Goal: Task Accomplishment & Management: Complete application form

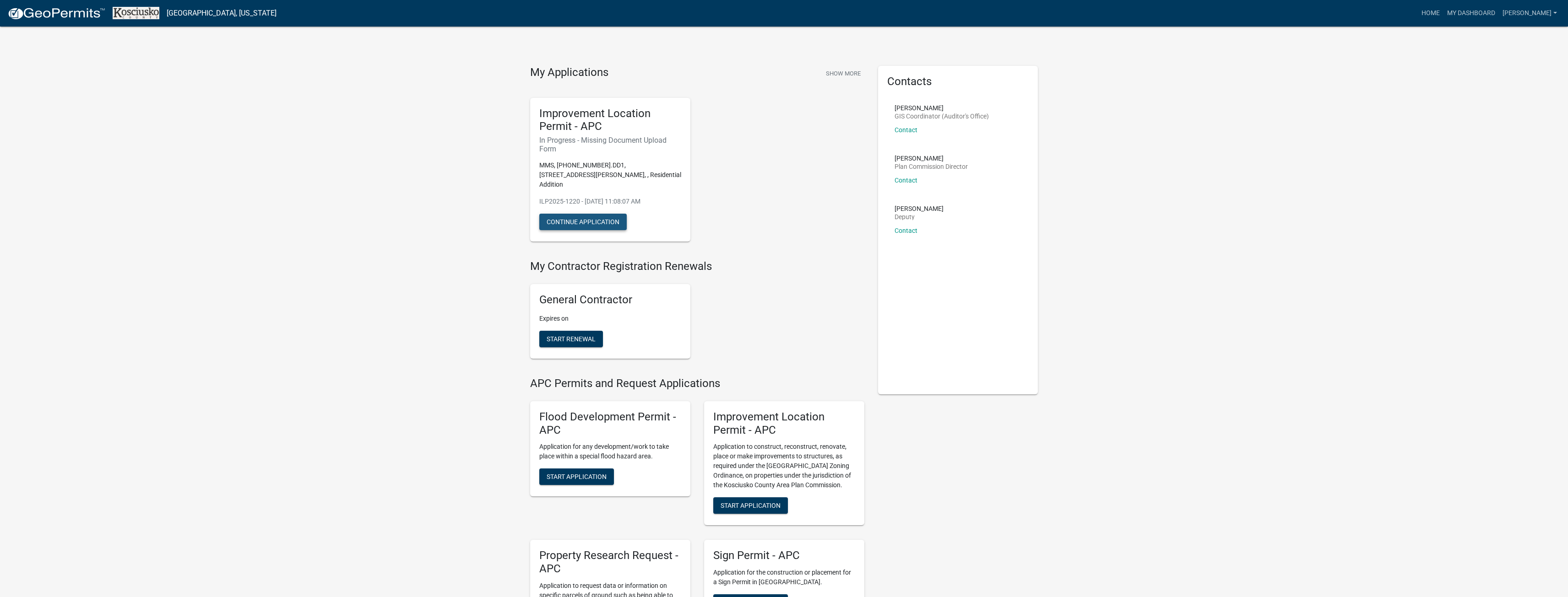
click at [592, 214] on button "Continue Application" at bounding box center [582, 221] width 87 height 16
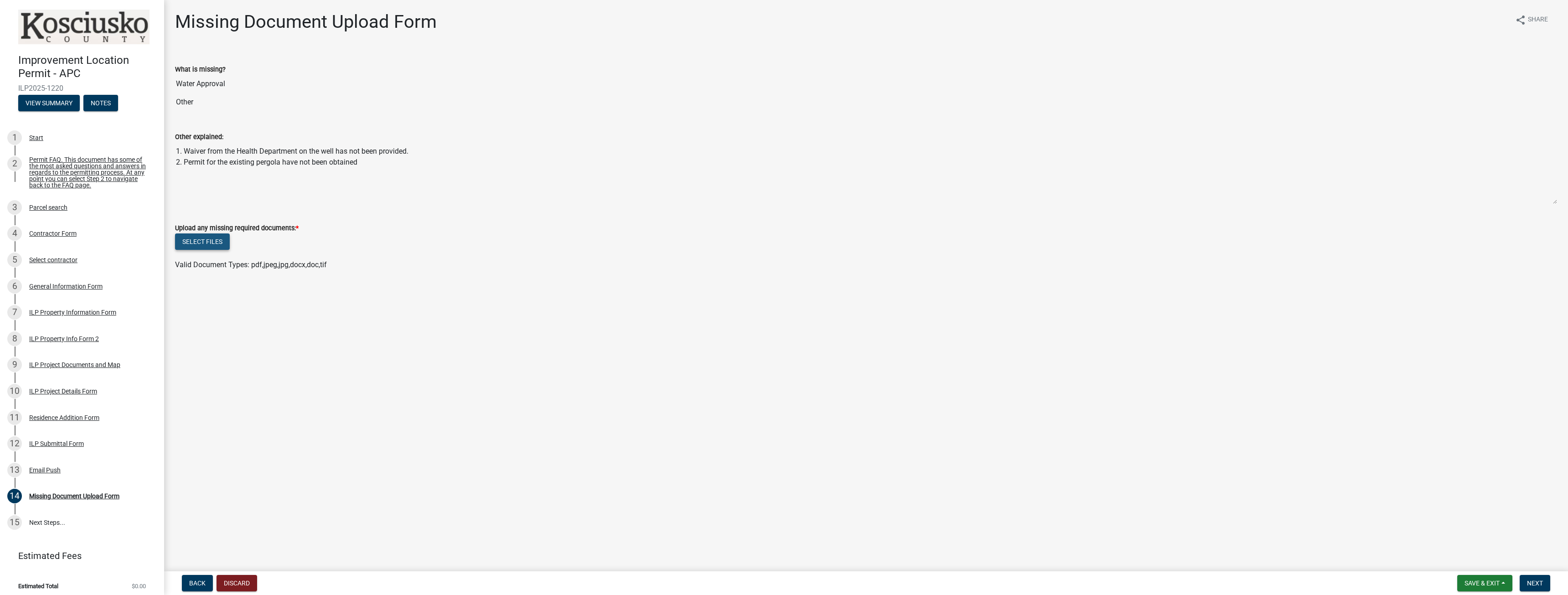
click at [198, 243] on button "Select files" at bounding box center [202, 241] width 55 height 16
click at [213, 242] on button "Select files" at bounding box center [202, 241] width 55 height 16
click at [219, 242] on button "Select files" at bounding box center [202, 241] width 55 height 16
click at [1538, 582] on span "Next" at bounding box center [1535, 583] width 16 height 7
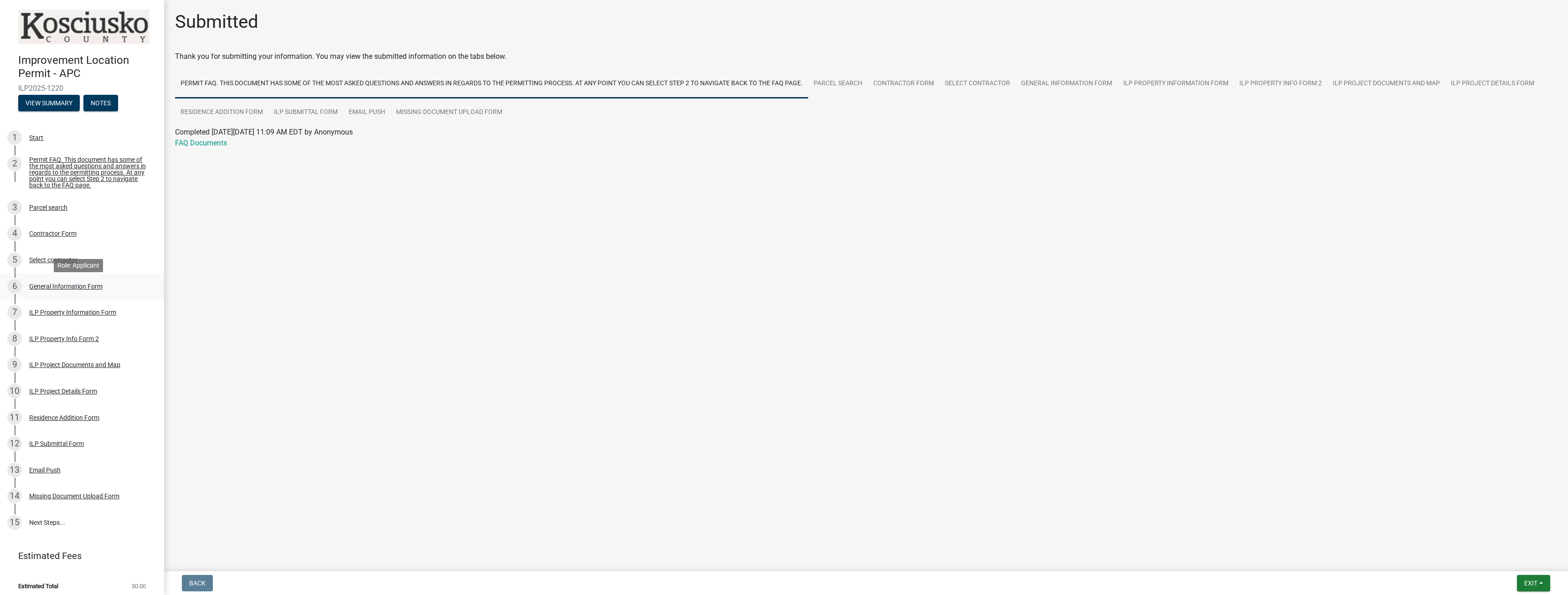
click at [58, 289] on div "General Information Form" at bounding box center [66, 287] width 74 height 6
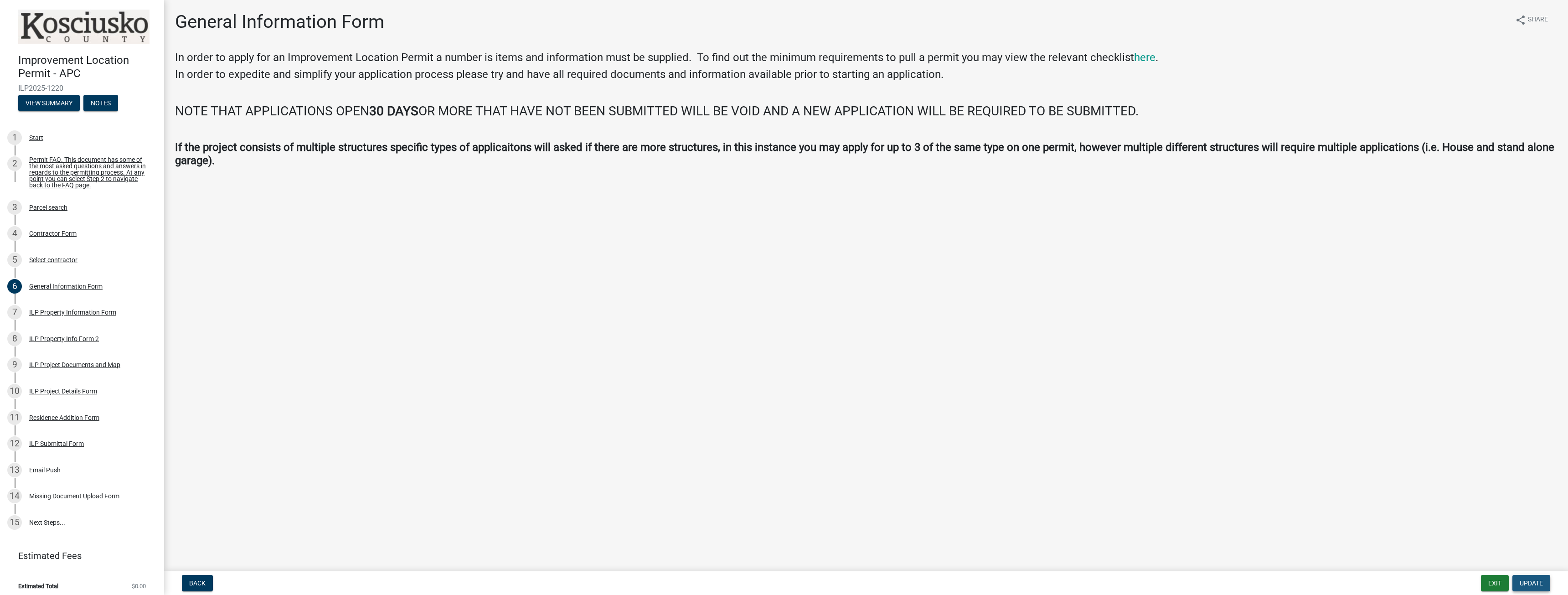
click at [1533, 586] on span "Update" at bounding box center [1532, 583] width 23 height 7
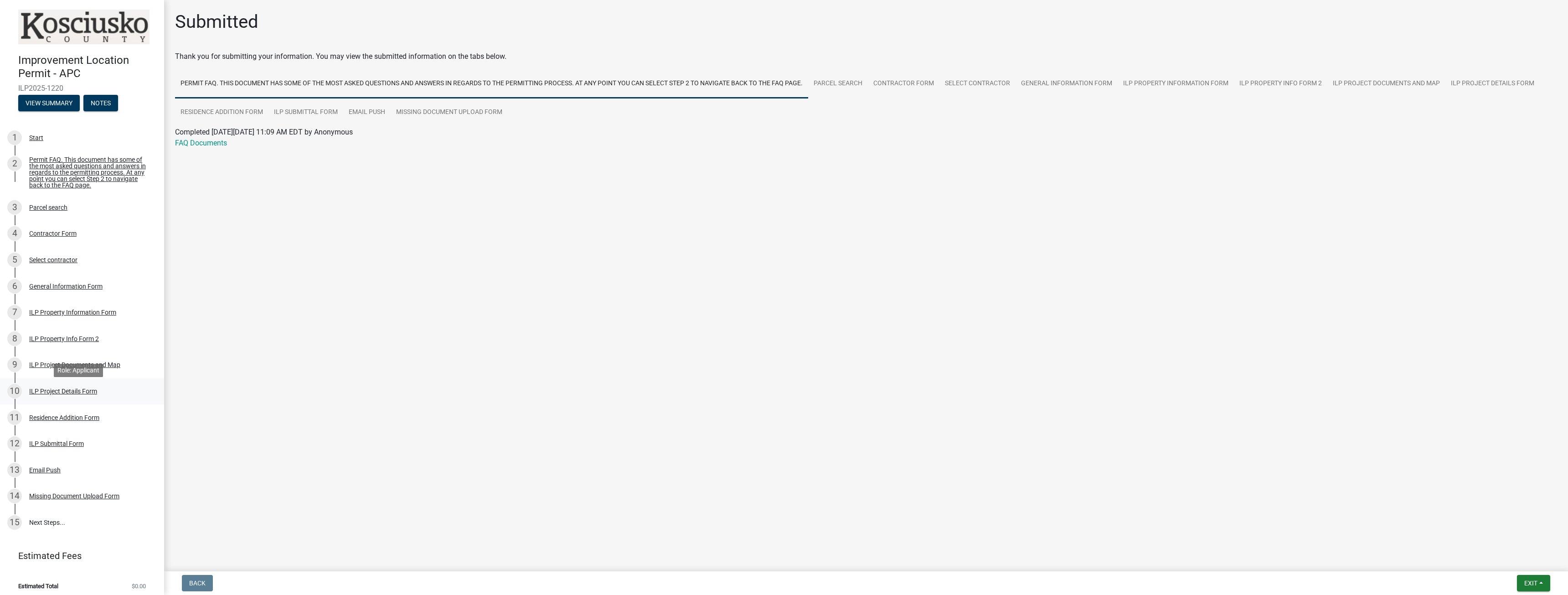
click at [76, 394] on div "ILP Project Details Form" at bounding box center [63, 391] width 68 height 6
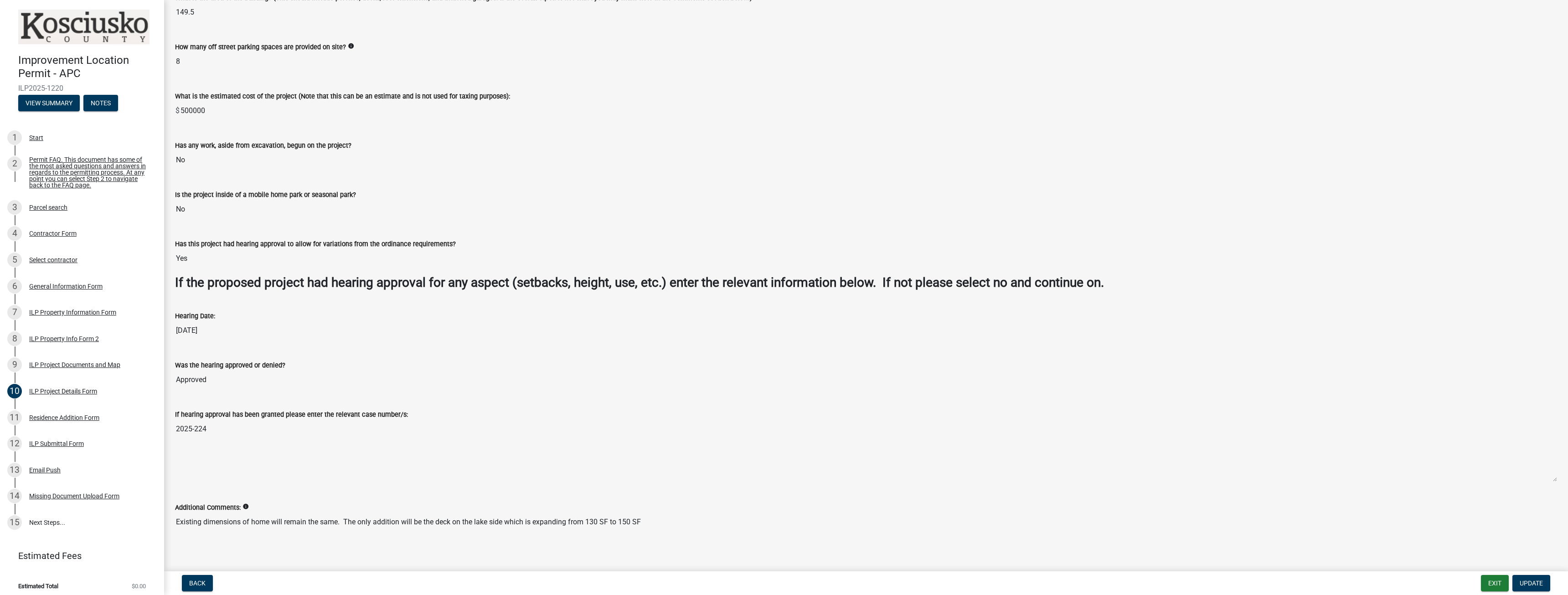
scroll to position [594, 0]
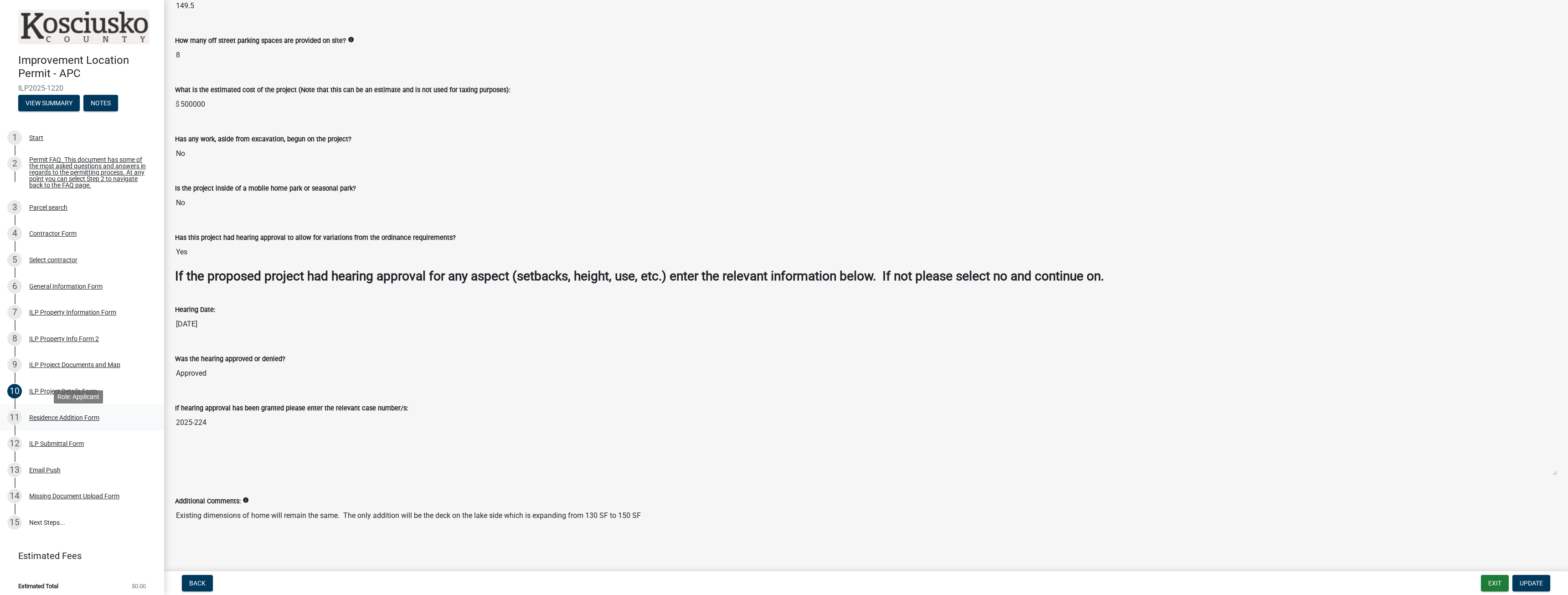
click at [83, 420] on div "Residence Addition Form" at bounding box center [64, 417] width 70 height 6
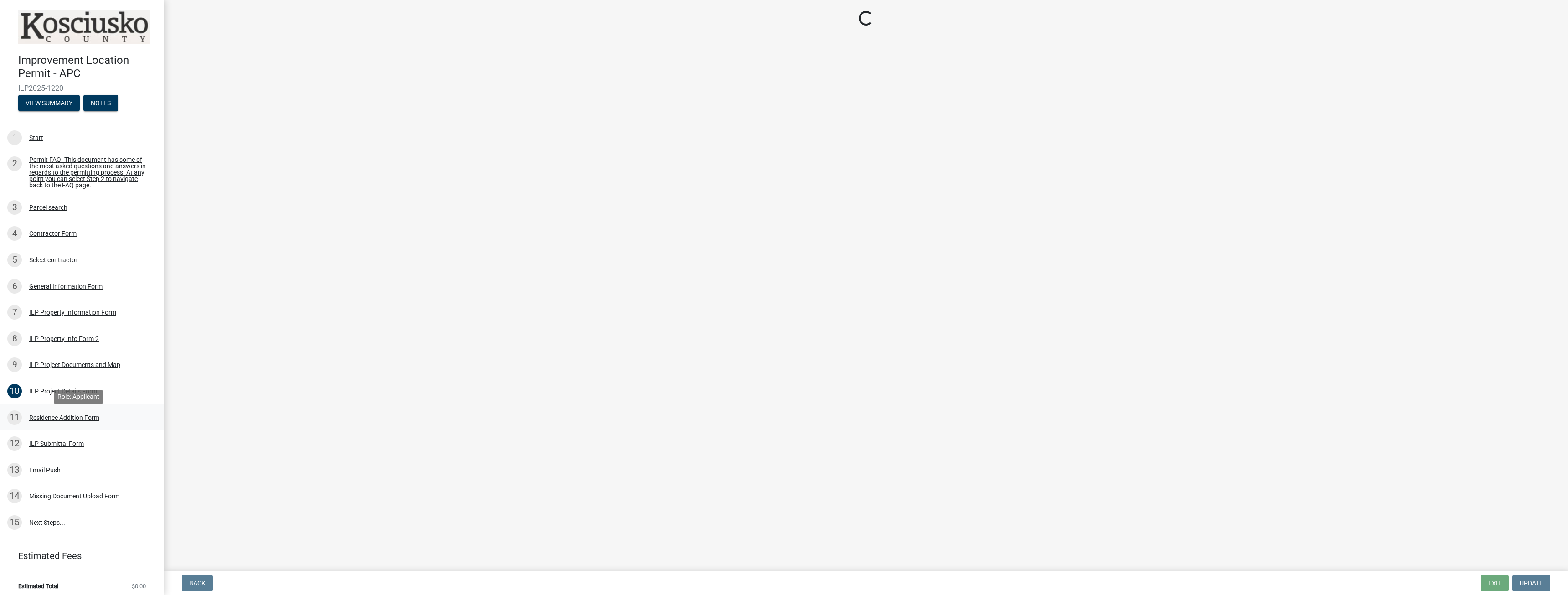
scroll to position [0, 0]
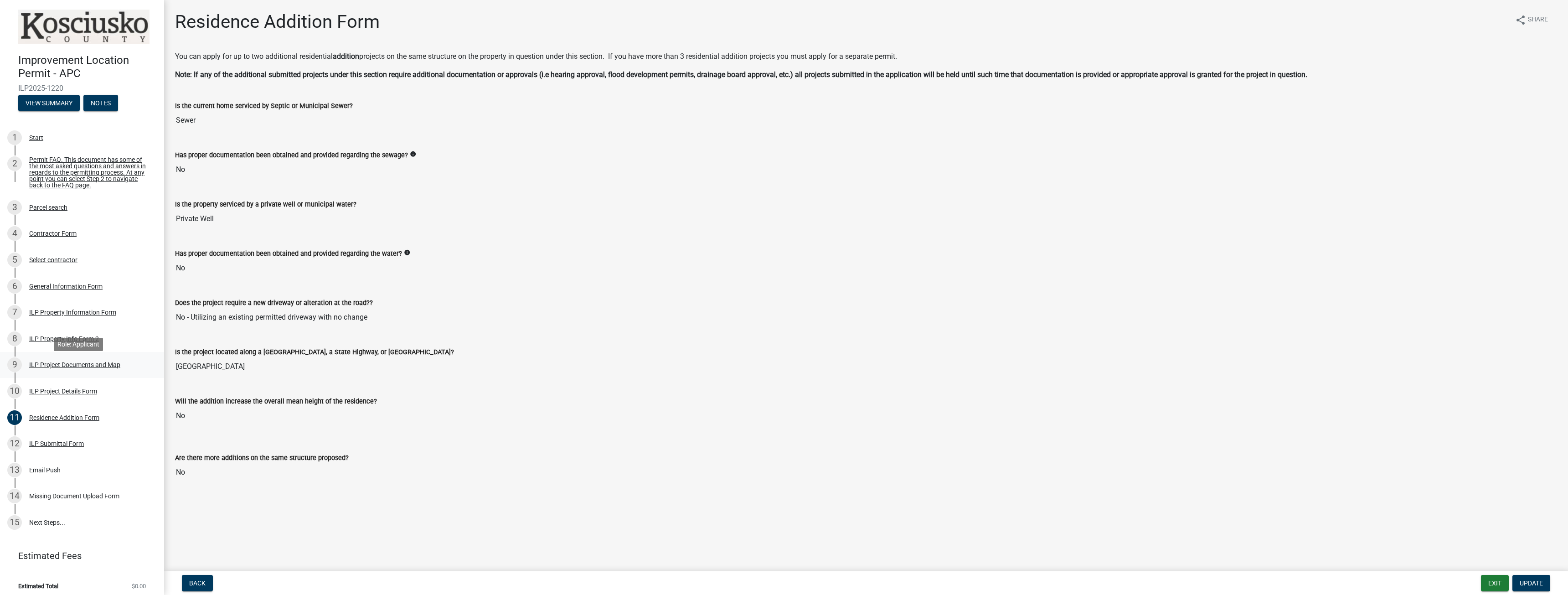
click at [75, 367] on div "ILP Project Documents and Map" at bounding box center [75, 365] width 91 height 6
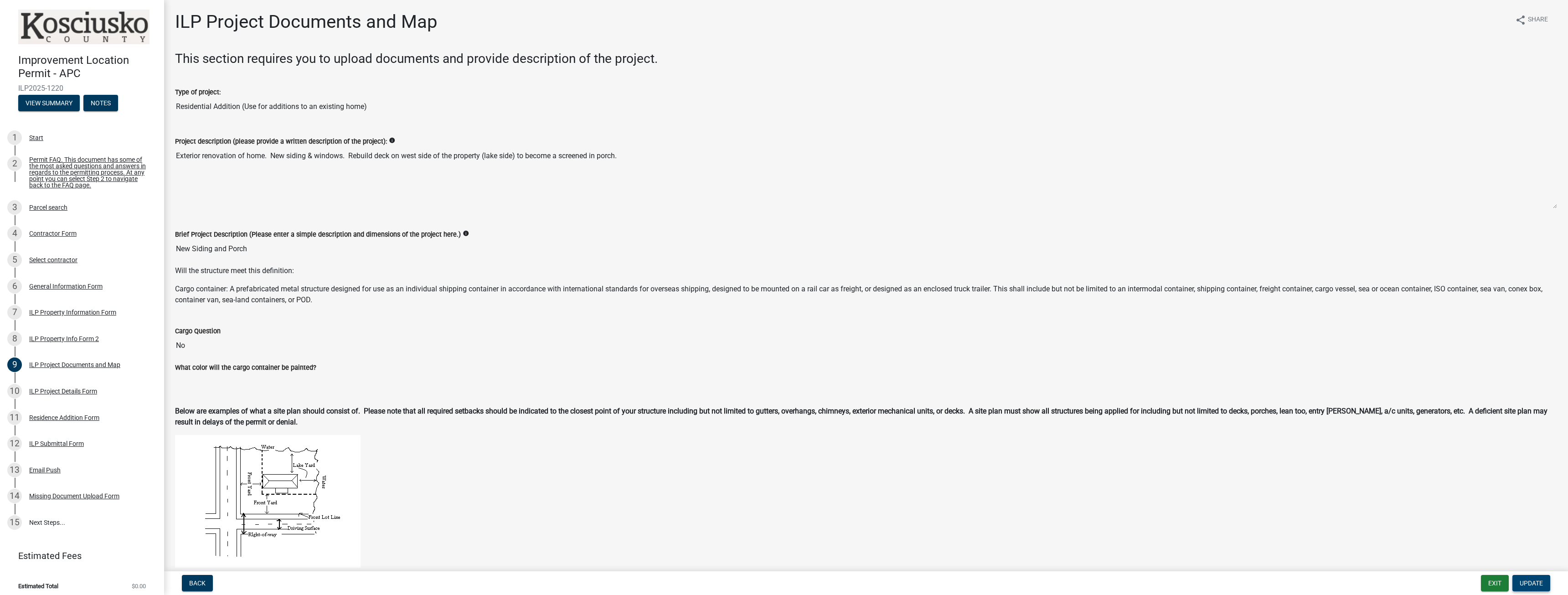
click at [1535, 584] on span "Update" at bounding box center [1532, 583] width 23 height 7
click at [1535, 583] on span "Update" at bounding box center [1532, 583] width 23 height 7
click at [361, 160] on textarea "Exterior renovation of home. New siding & windows. Rebuild deck on west side of…" at bounding box center [866, 178] width 1382 height 62
click at [645, 152] on textarea "Exterior renovation of home. New siding & windows. Rebuild deck on west side of…" at bounding box center [866, 178] width 1382 height 62
click at [628, 158] on textarea "Exterior renovation of home. New siding & windows. Rebuild deck on west side of…" at bounding box center [866, 178] width 1382 height 62
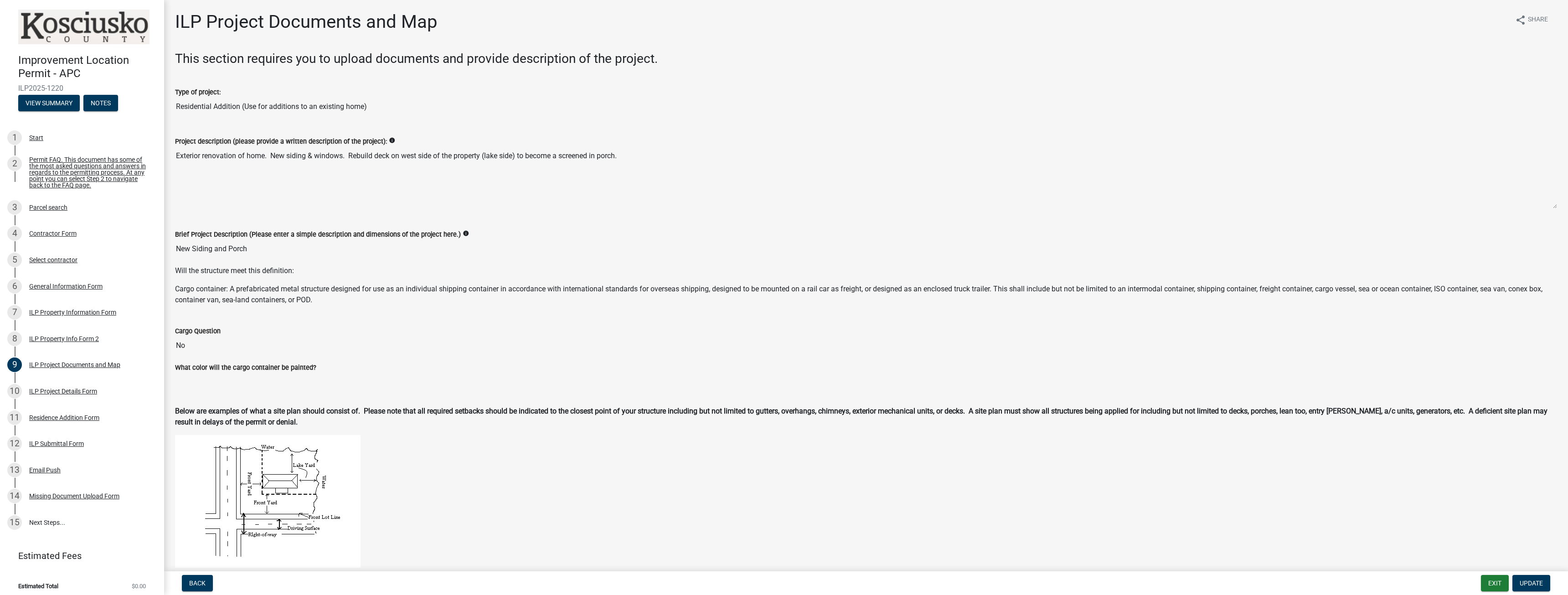
click at [609, 161] on textarea "Exterior renovation of home. New siding & windows. Rebuild deck on west side of…" at bounding box center [866, 178] width 1382 height 62
click at [343, 170] on textarea "Exterior renovation of home. New siding & windows. Rebuild deck on west side of…" at bounding box center [866, 178] width 1382 height 62
click at [1528, 583] on span "Update" at bounding box center [1532, 583] width 23 height 7
click at [206, 591] on button "Back" at bounding box center [197, 583] width 31 height 16
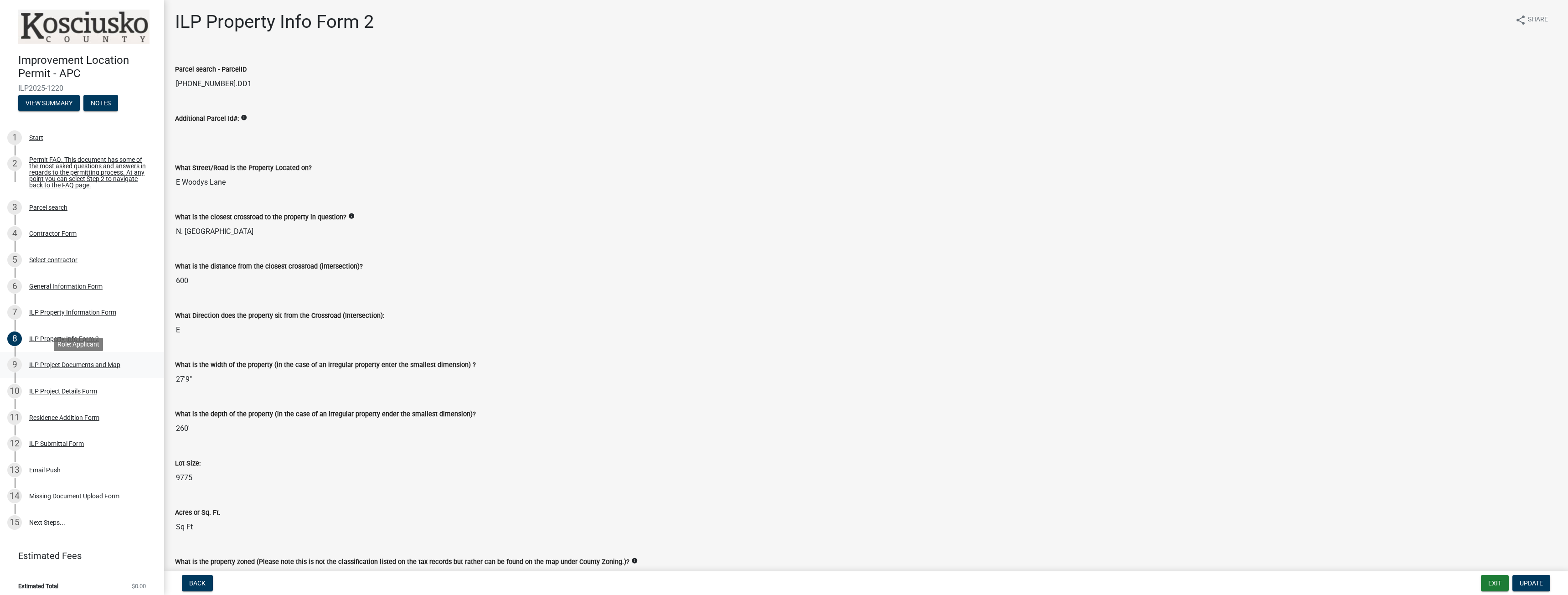
click at [99, 367] on div "ILP Project Documents and Map" at bounding box center [75, 365] width 91 height 6
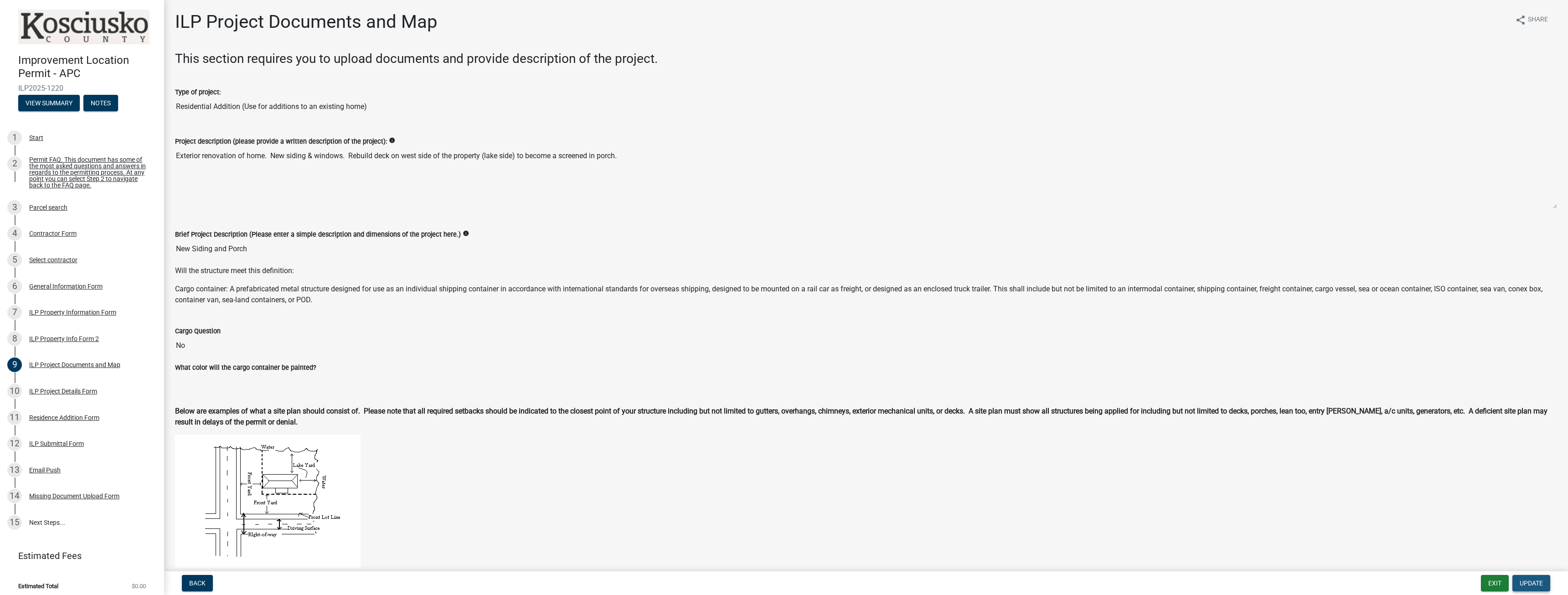
click at [1538, 580] on span "Update" at bounding box center [1532, 583] width 23 height 7
click at [392, 165] on textarea "Exterior renovation of home. New siding & windows. Rebuild deck on west side of…" at bounding box center [866, 178] width 1382 height 62
click at [653, 162] on textarea "Exterior renovation of home. New siding & windows. Rebuild deck on west side of…" at bounding box center [866, 178] width 1382 height 62
click at [1525, 584] on span "Update" at bounding box center [1532, 583] width 23 height 7
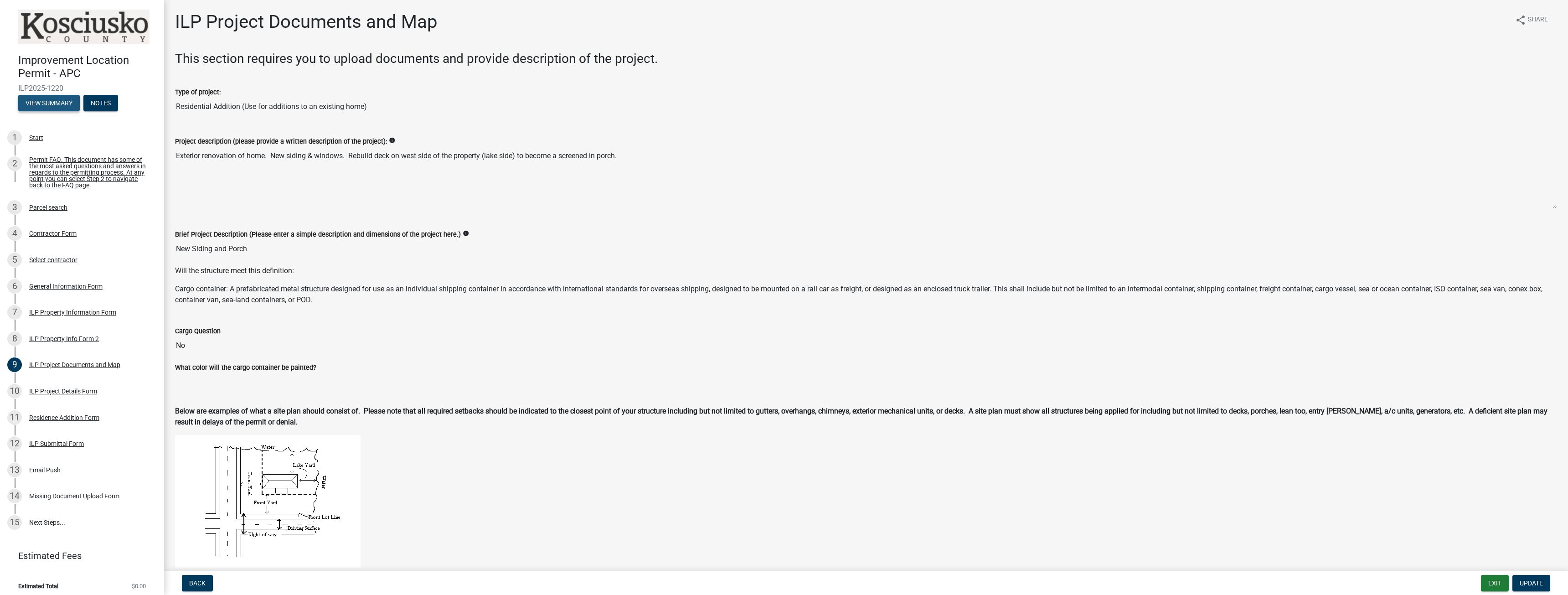
click at [65, 101] on button "View Summary" at bounding box center [49, 102] width 61 height 16
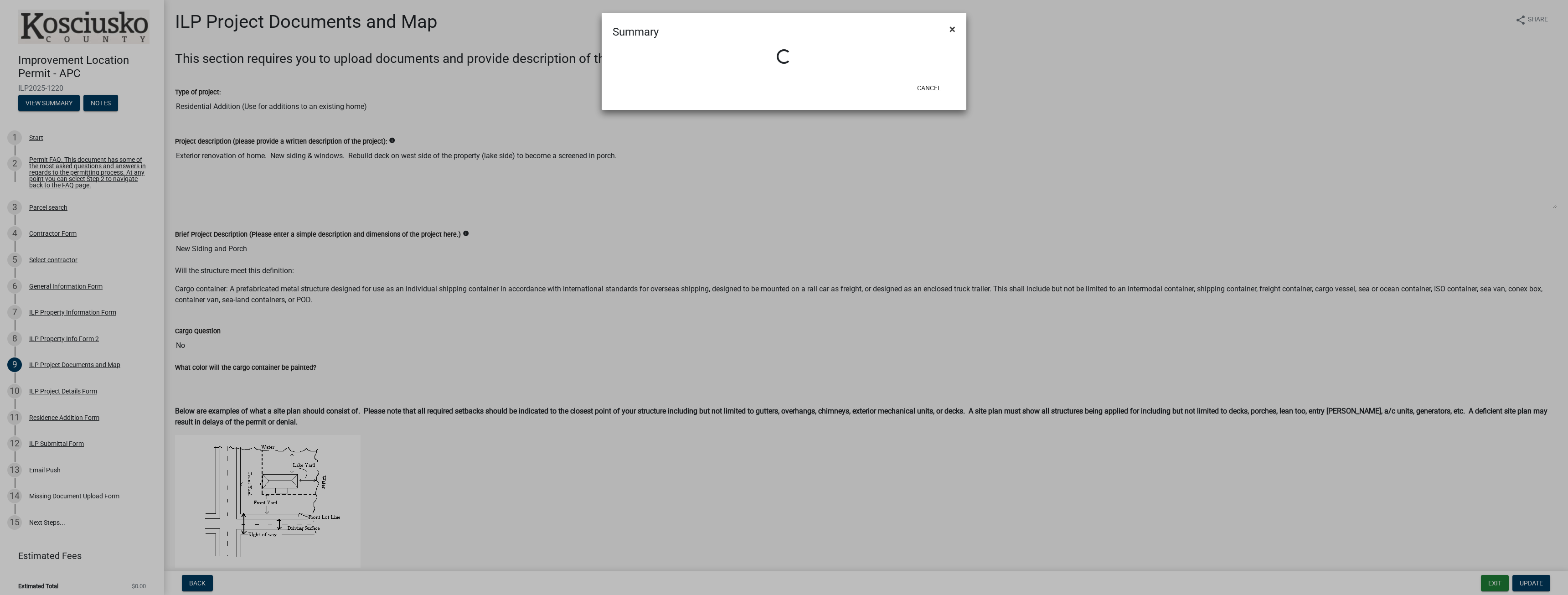
click at [950, 30] on span "×" at bounding box center [953, 29] width 6 height 13
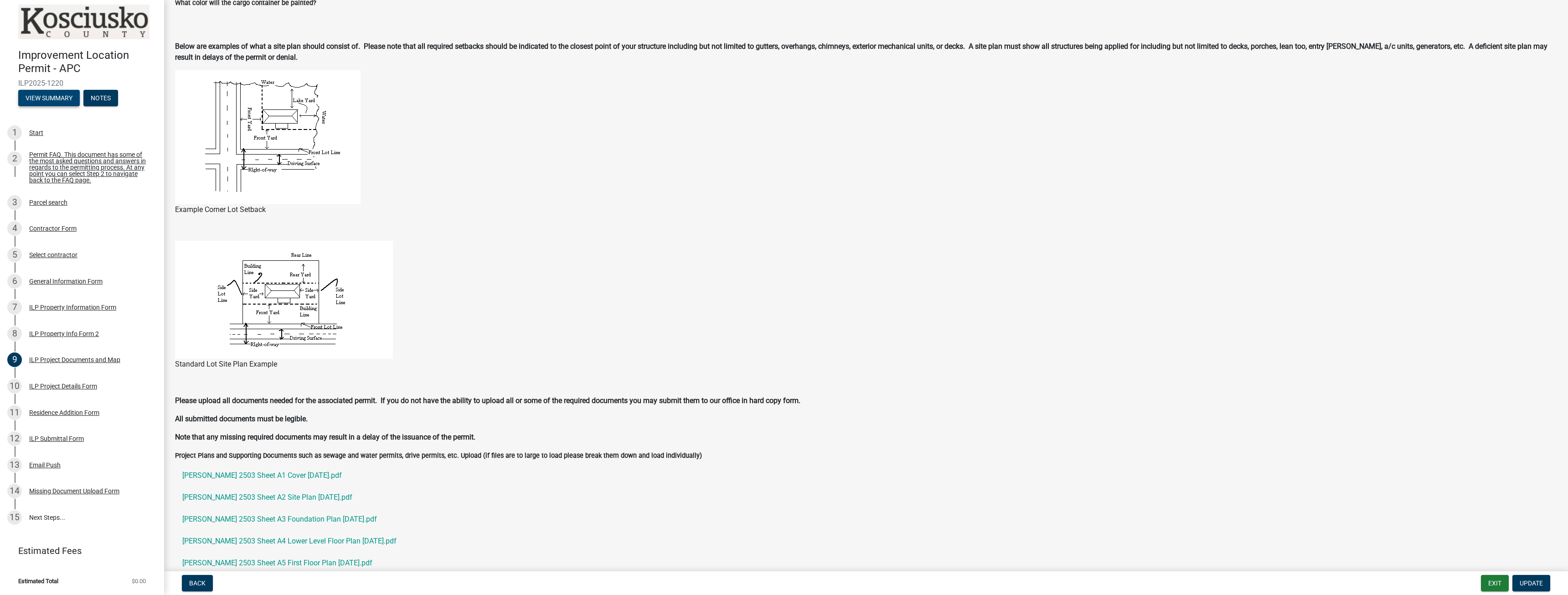
scroll to position [9, 0]
click at [1492, 584] on button "Exit" at bounding box center [1495, 583] width 28 height 16
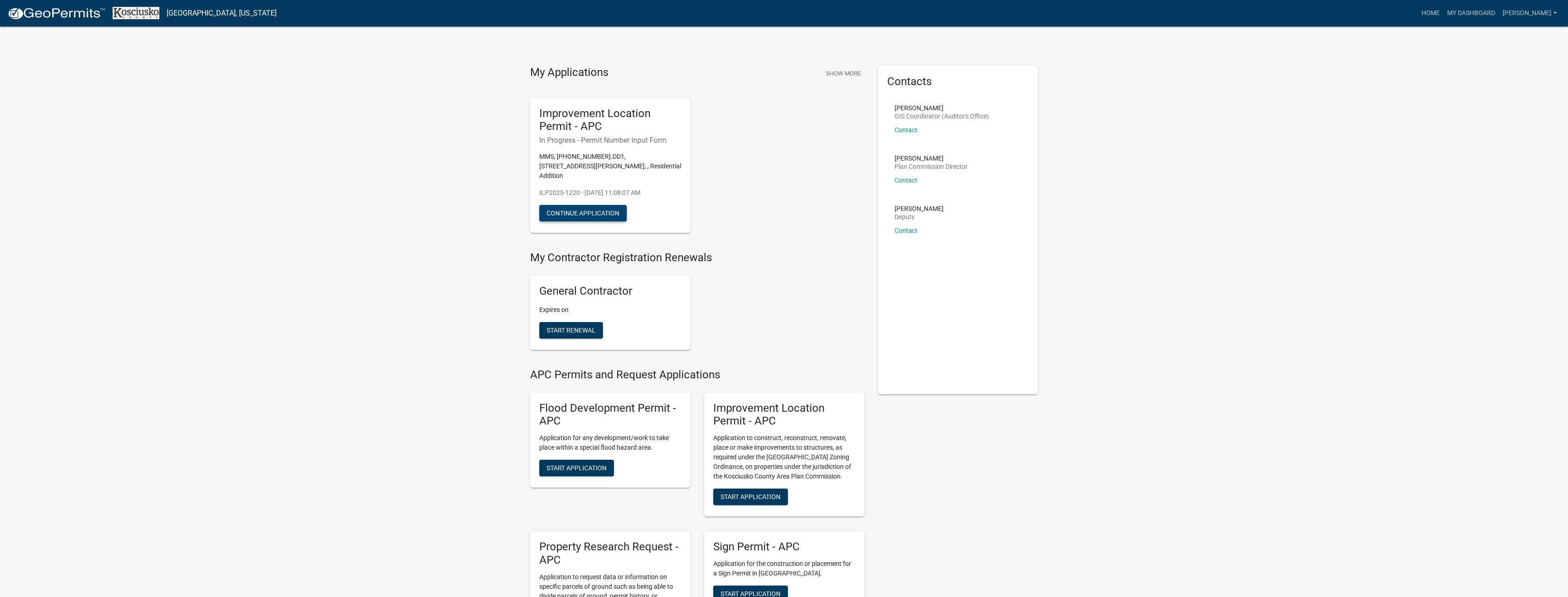
click at [572, 207] on button "Continue Application" at bounding box center [582, 213] width 87 height 16
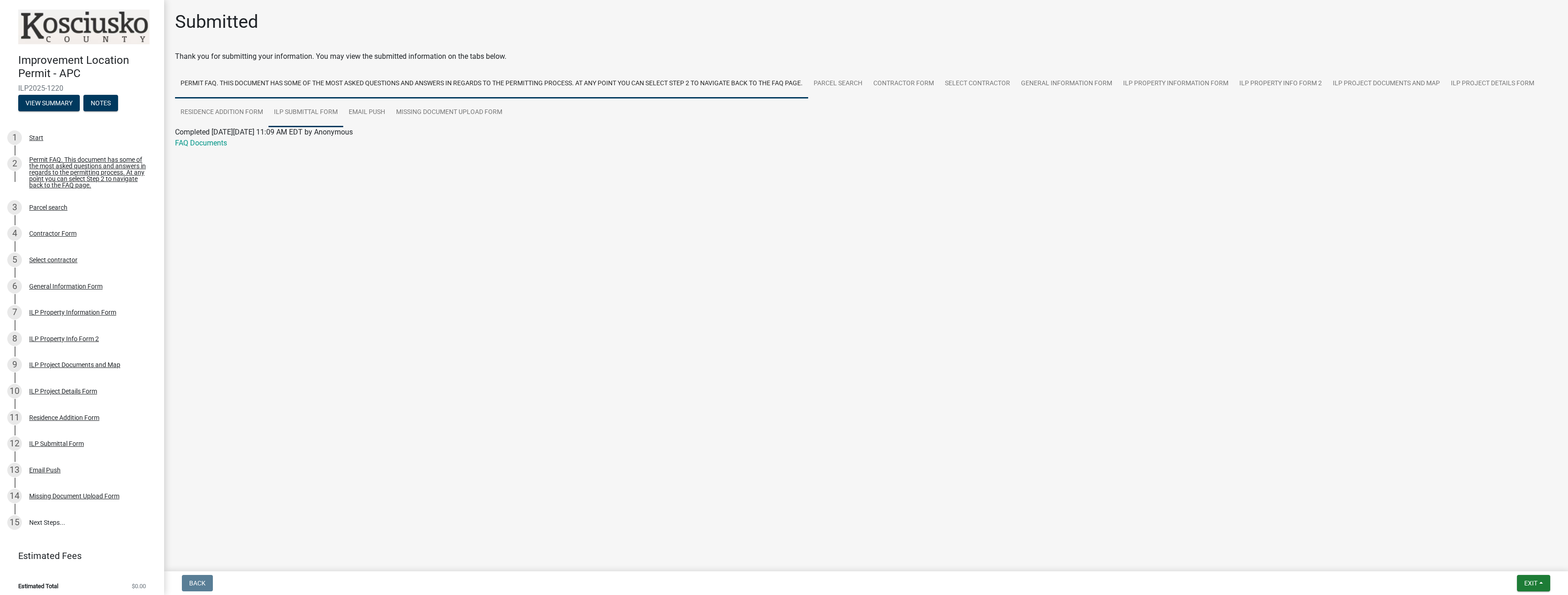
click at [290, 108] on link "ILP Submittal Form" at bounding box center [306, 113] width 75 height 29
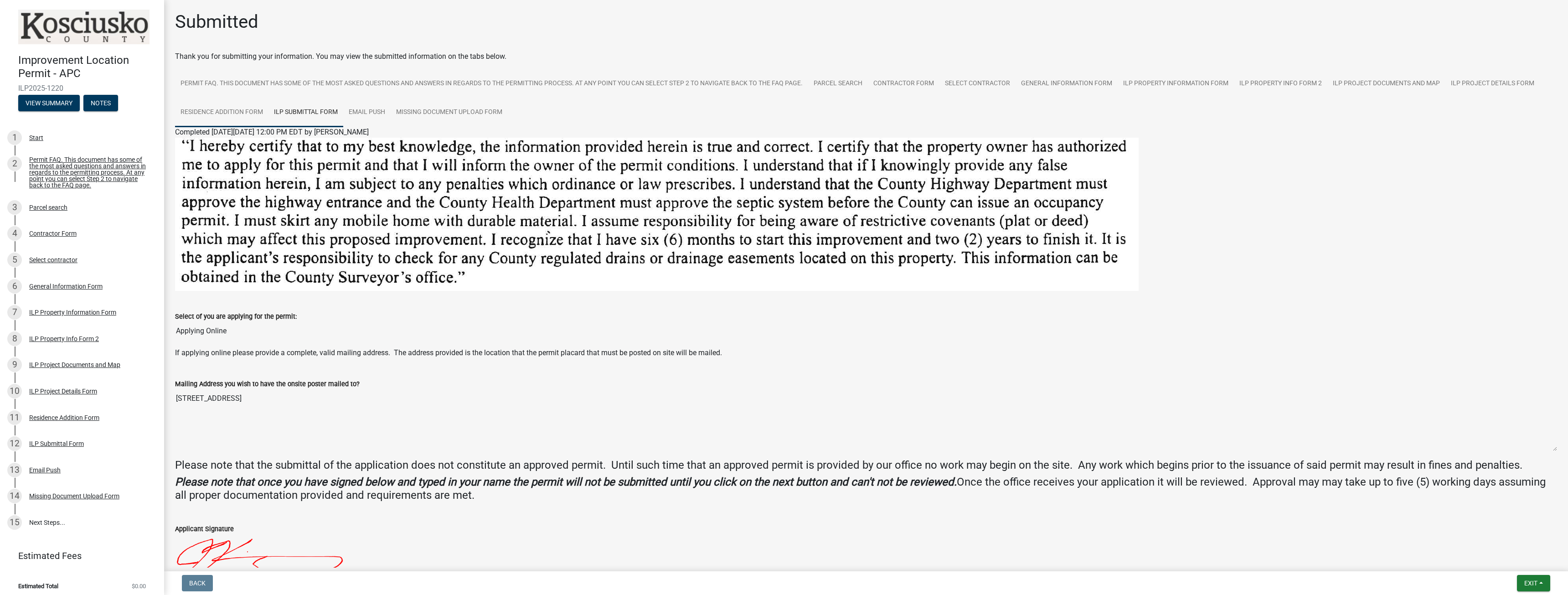
click at [231, 108] on link "Residence Addition Form" at bounding box center [222, 113] width 94 height 29
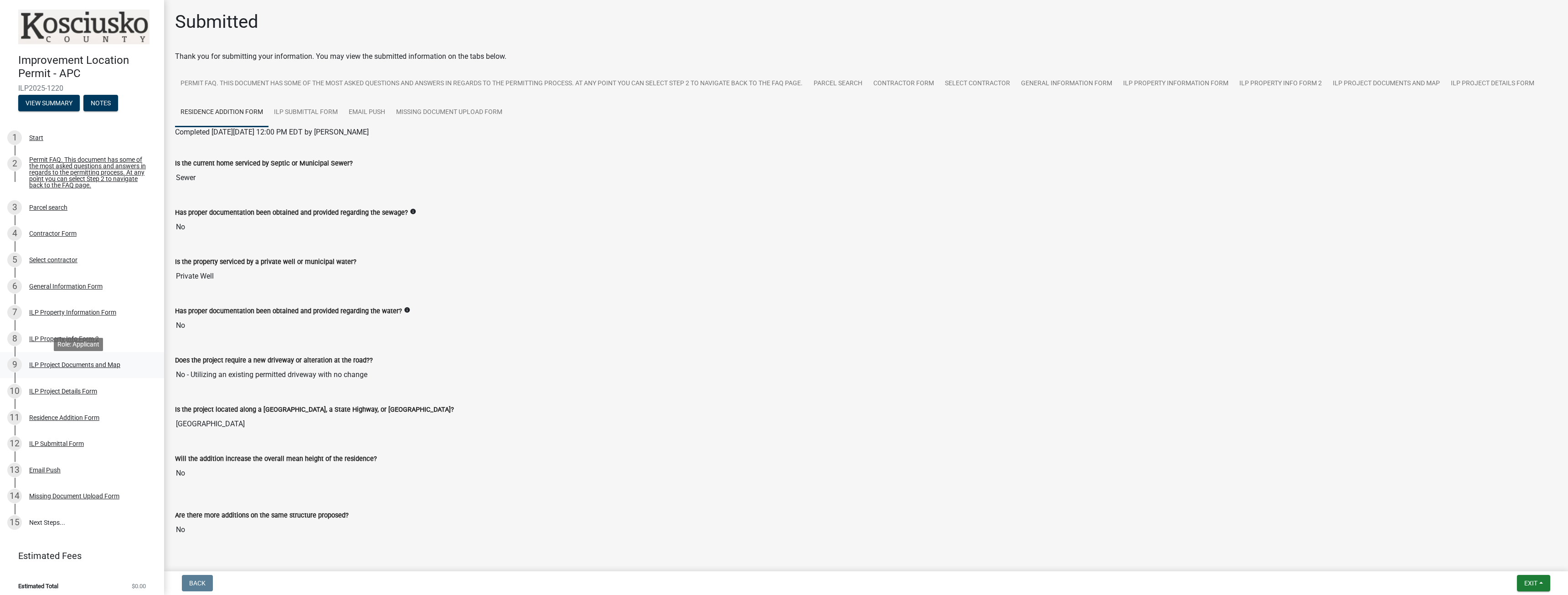
click at [92, 368] on div "ILP Project Documents and Map" at bounding box center [75, 365] width 91 height 6
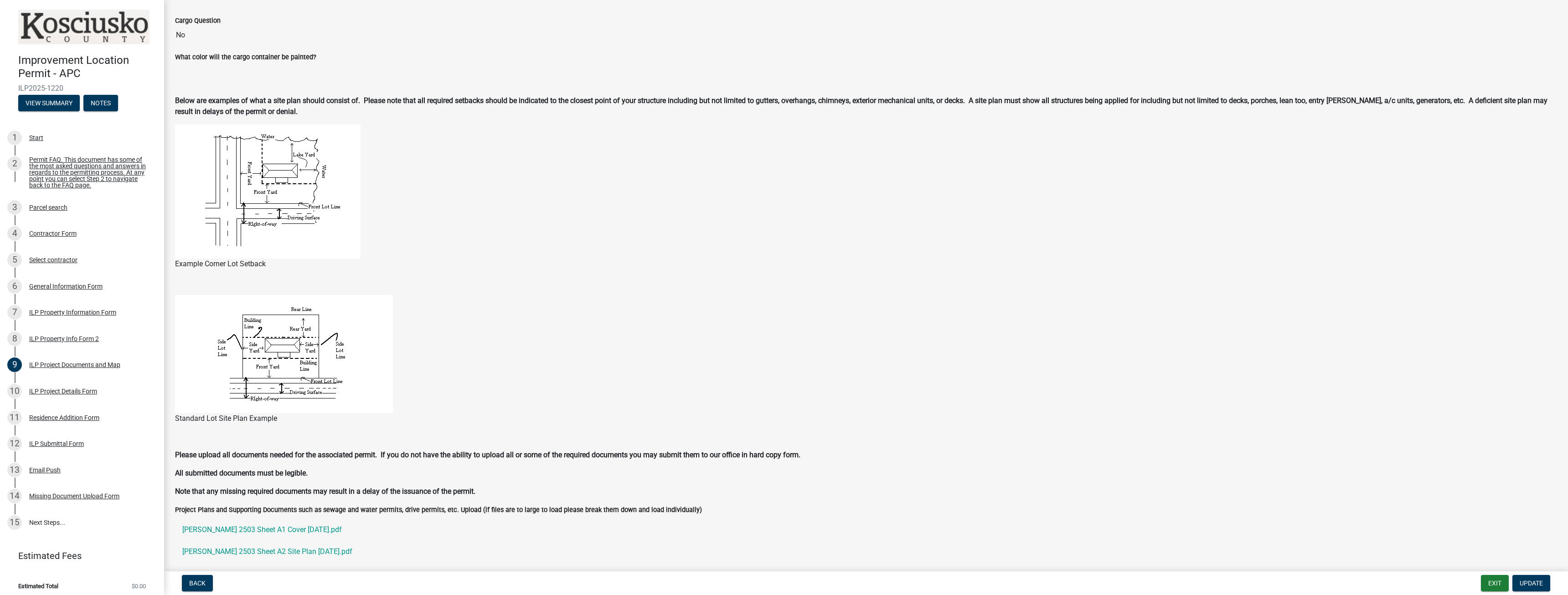
scroll to position [879, 0]
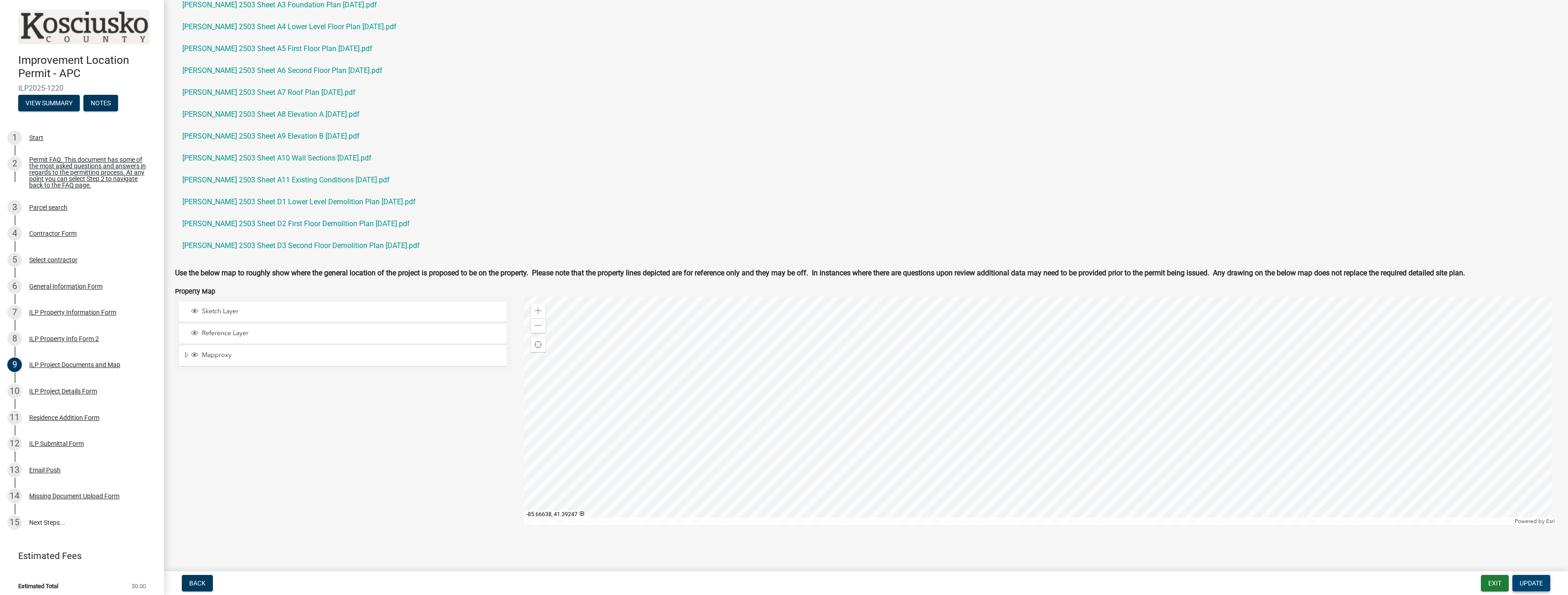
click at [1540, 587] on span "Update" at bounding box center [1532, 583] width 23 height 7
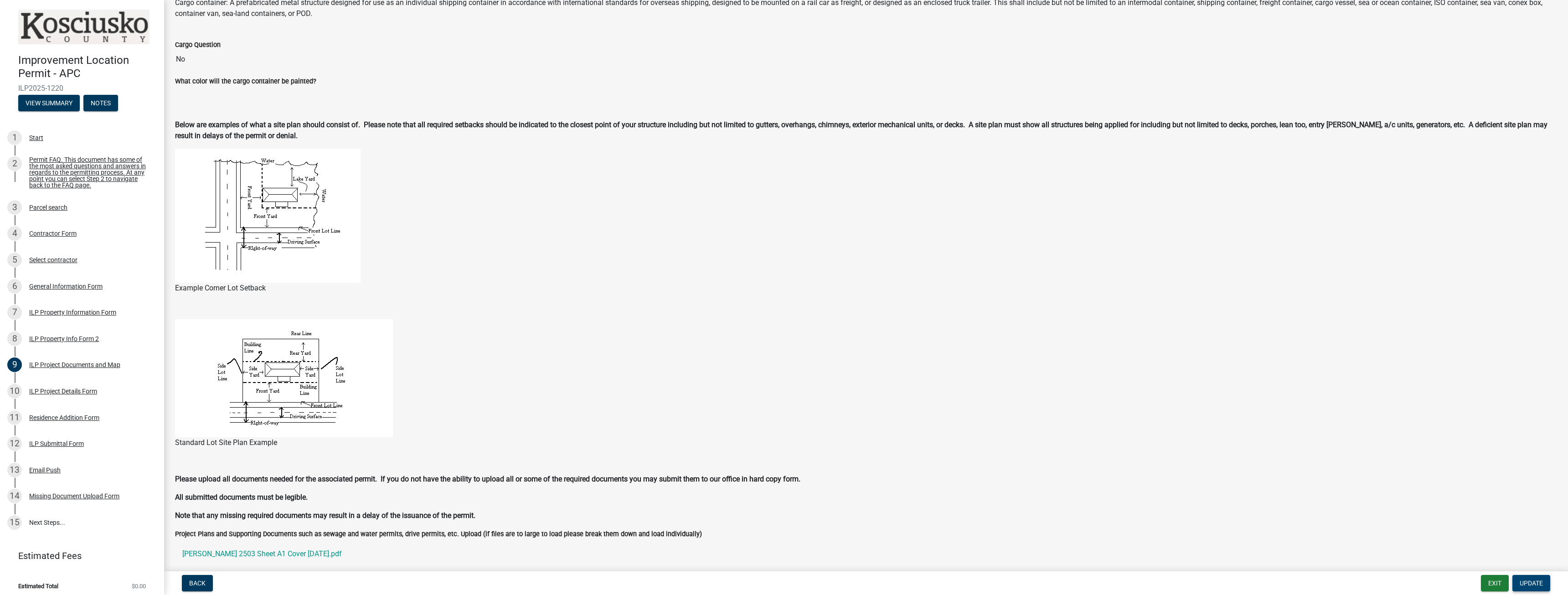
scroll to position [13, 0]
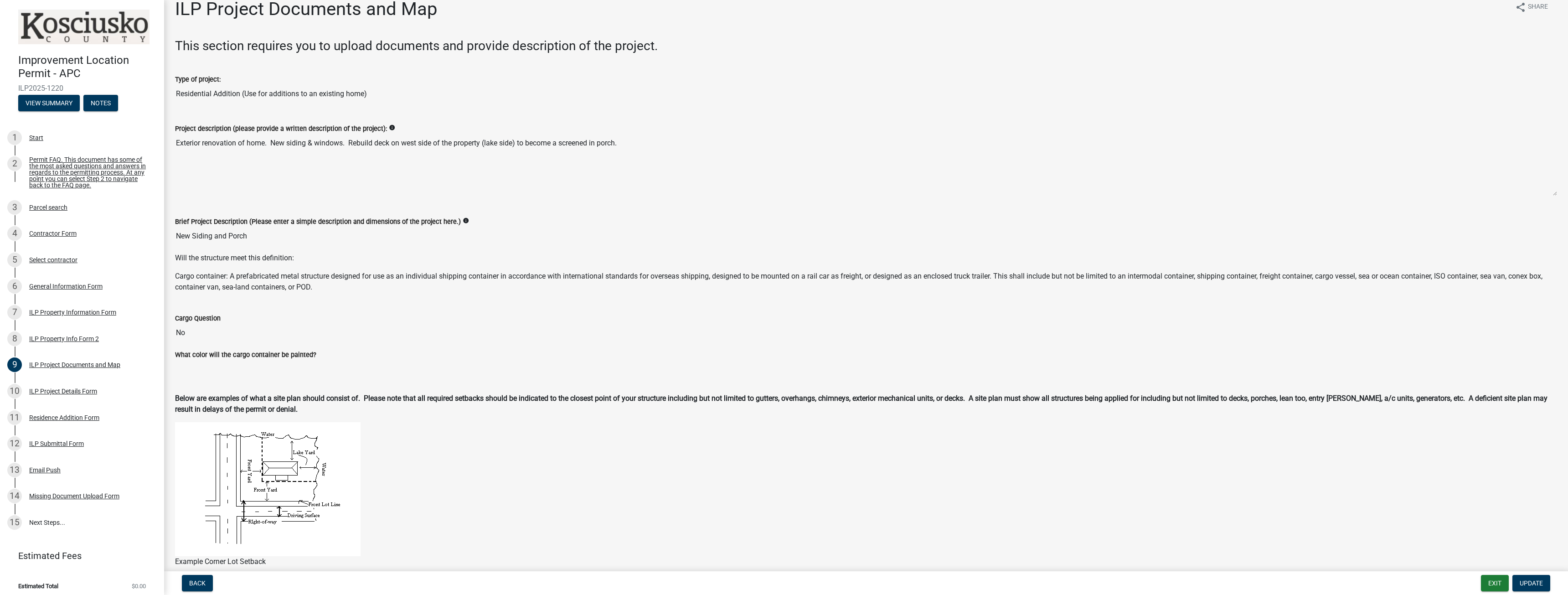
click at [299, 145] on textarea "Exterior renovation of home. New siding & windows. Rebuild deck on west side of…" at bounding box center [866, 165] width 1382 height 62
click at [482, 151] on textarea "Exterior renovation of home. New siding & windows. Rebuild deck on west side of…" at bounding box center [866, 165] width 1382 height 62
click at [628, 150] on textarea "Exterior renovation of home. New siding & windows. Rebuild deck on west side of…" at bounding box center [866, 165] width 1382 height 62
drag, startPoint x: 565, startPoint y: 142, endPoint x: 548, endPoint y: 141, distance: 17.0
click at [552, 141] on textarea "Exterior renovation of home. New siding & windows. Rebuild deck on west side of…" at bounding box center [866, 165] width 1382 height 62
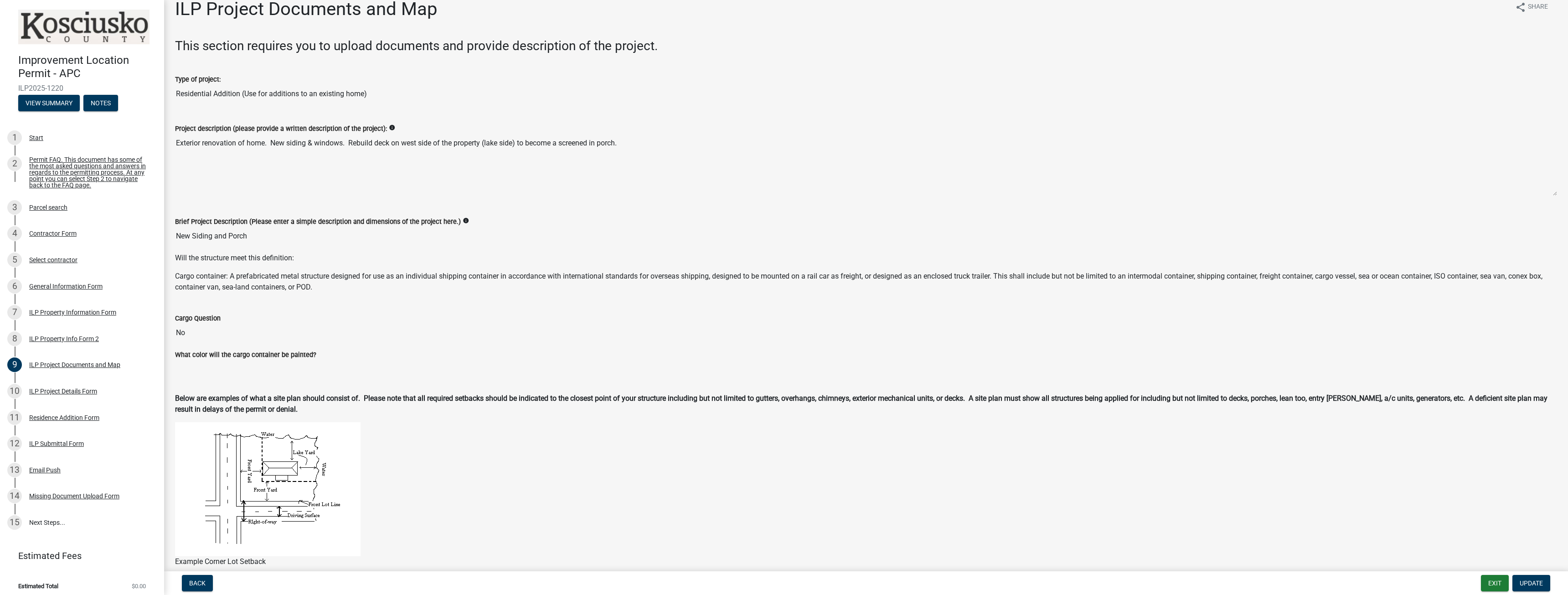
click at [389, 128] on icon "info" at bounding box center [392, 128] width 6 height 6
click at [385, 155] on textarea "Exterior renovation of home. New siding & windows. Rebuild deck on west side of…" at bounding box center [866, 165] width 1382 height 62
click at [319, 155] on textarea "Exterior renovation of home. New siding & windows. Rebuild deck on west side of…" at bounding box center [866, 165] width 1382 height 62
drag, startPoint x: 382, startPoint y: 178, endPoint x: 156, endPoint y: 133, distance: 230.4
click at [156, 133] on div "Improvement Location Permit - APC ILP2025-1220 View Summary Notes 1 Start 2 Per…" at bounding box center [784, 298] width 1568 height 595
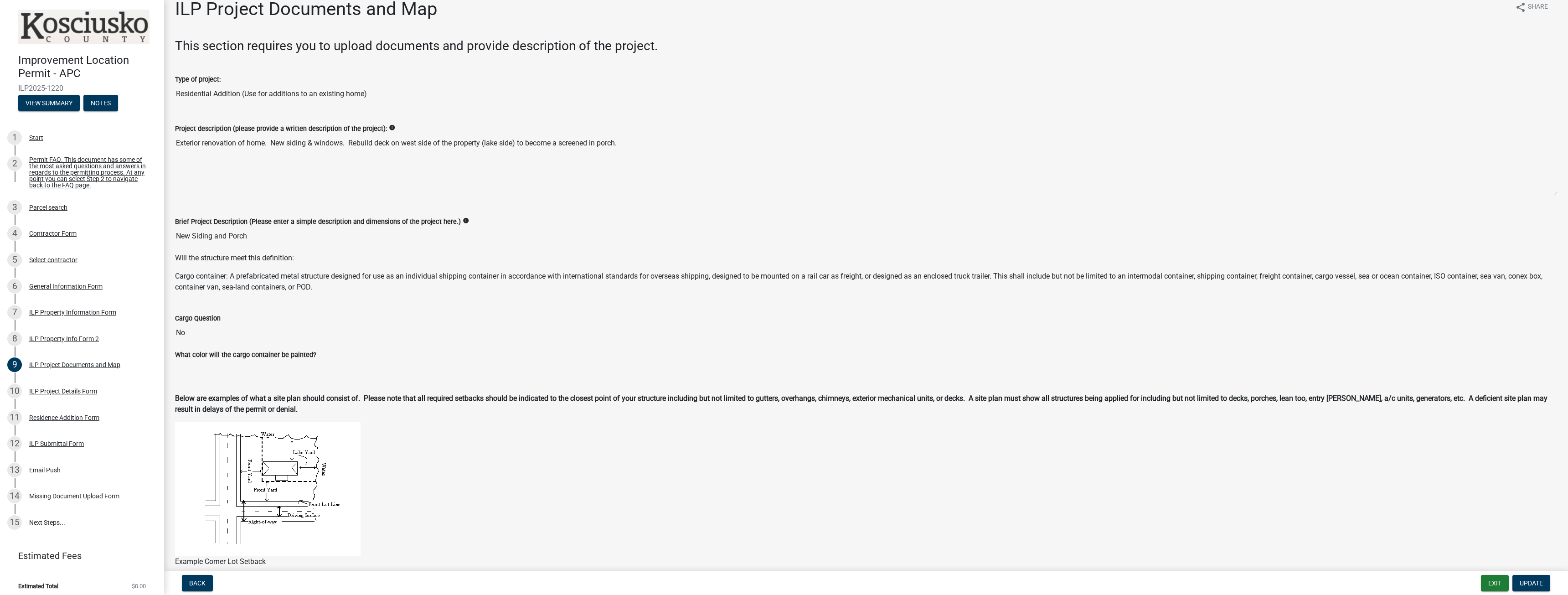
click at [353, 168] on textarea "Exterior renovation of home. New siding & windows. Rebuild deck on west side of…" at bounding box center [866, 165] width 1382 height 62
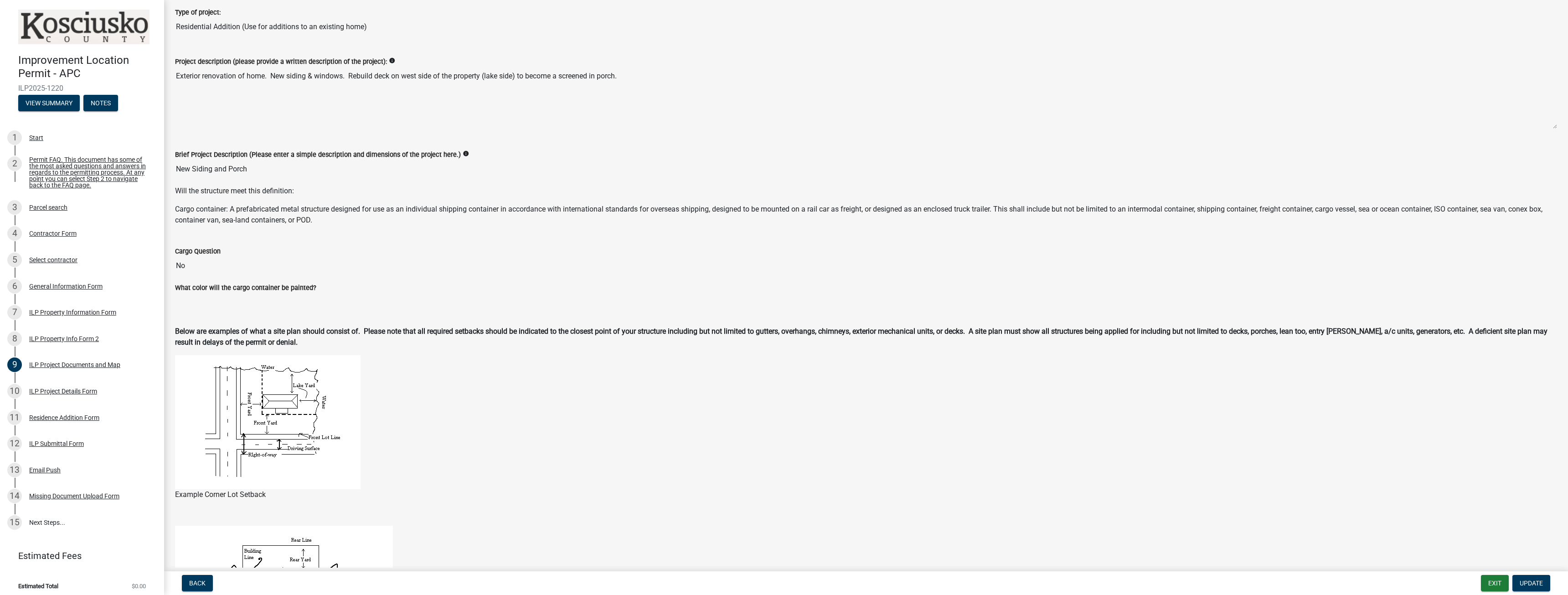
scroll to position [0, 0]
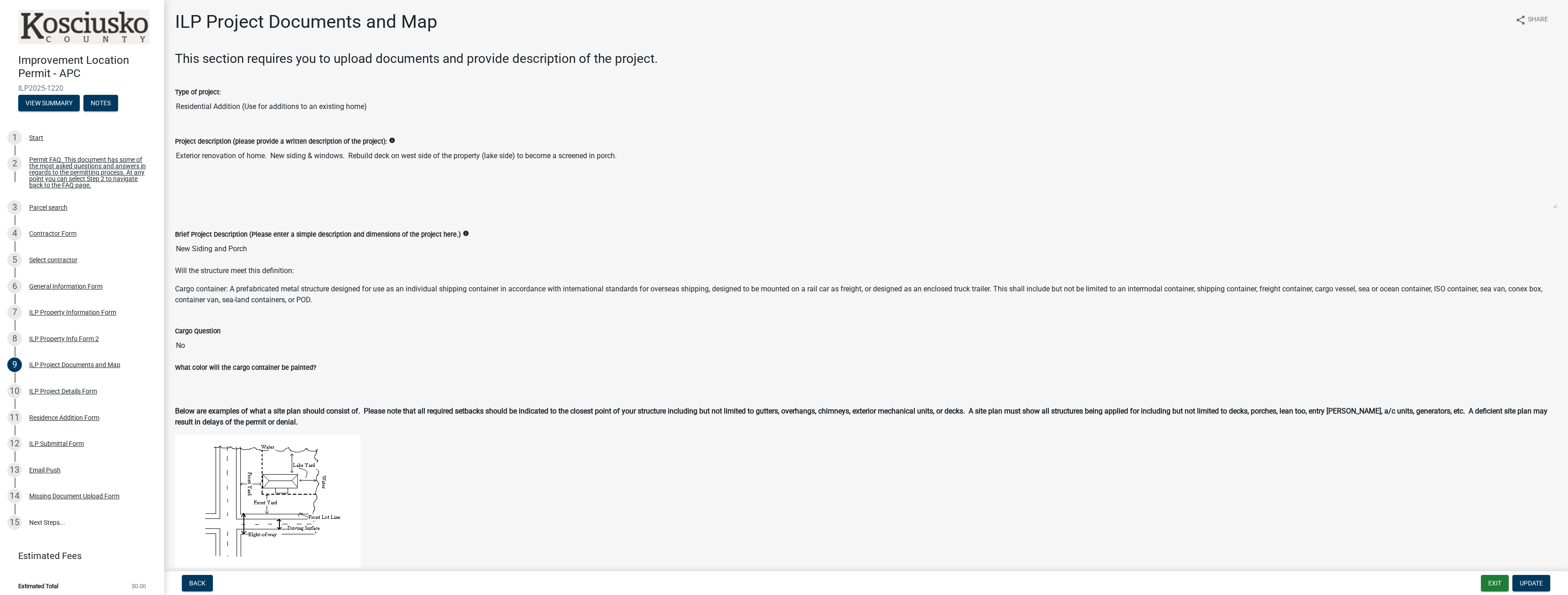
click at [360, 171] on textarea "Exterior renovation of home. New siding & windows. Rebuild deck on west side of…" at bounding box center [866, 178] width 1382 height 62
click at [678, 168] on textarea "Exterior renovation of home. New siding & windows. Rebuild deck on west side of…" at bounding box center [866, 178] width 1382 height 62
click at [1538, 581] on span "Update" at bounding box center [1532, 583] width 23 height 7
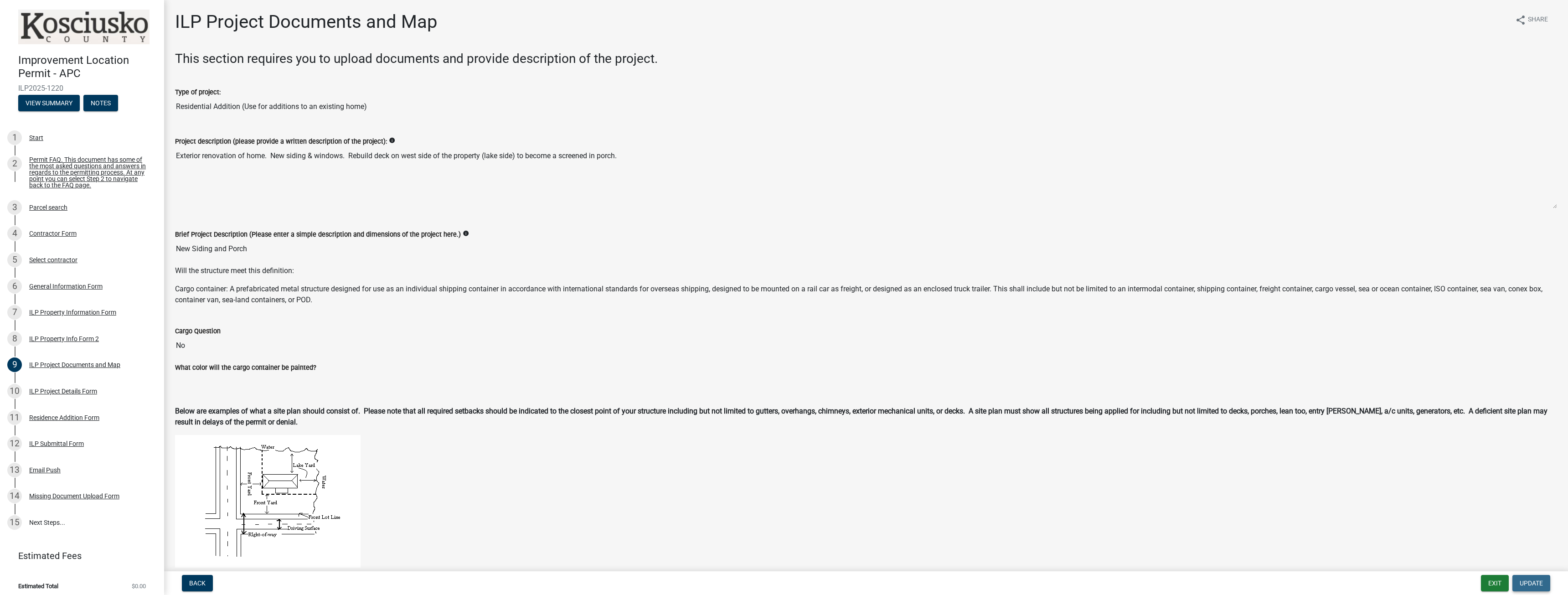
click at [1538, 581] on span "Update" at bounding box center [1532, 583] width 23 height 7
click at [311, 246] on input "New Siding and Porch" at bounding box center [866, 249] width 1382 height 18
click at [81, 167] on div "Permit FAQ. This document has some of the most asked questions and answers in r…" at bounding box center [89, 173] width 121 height 32
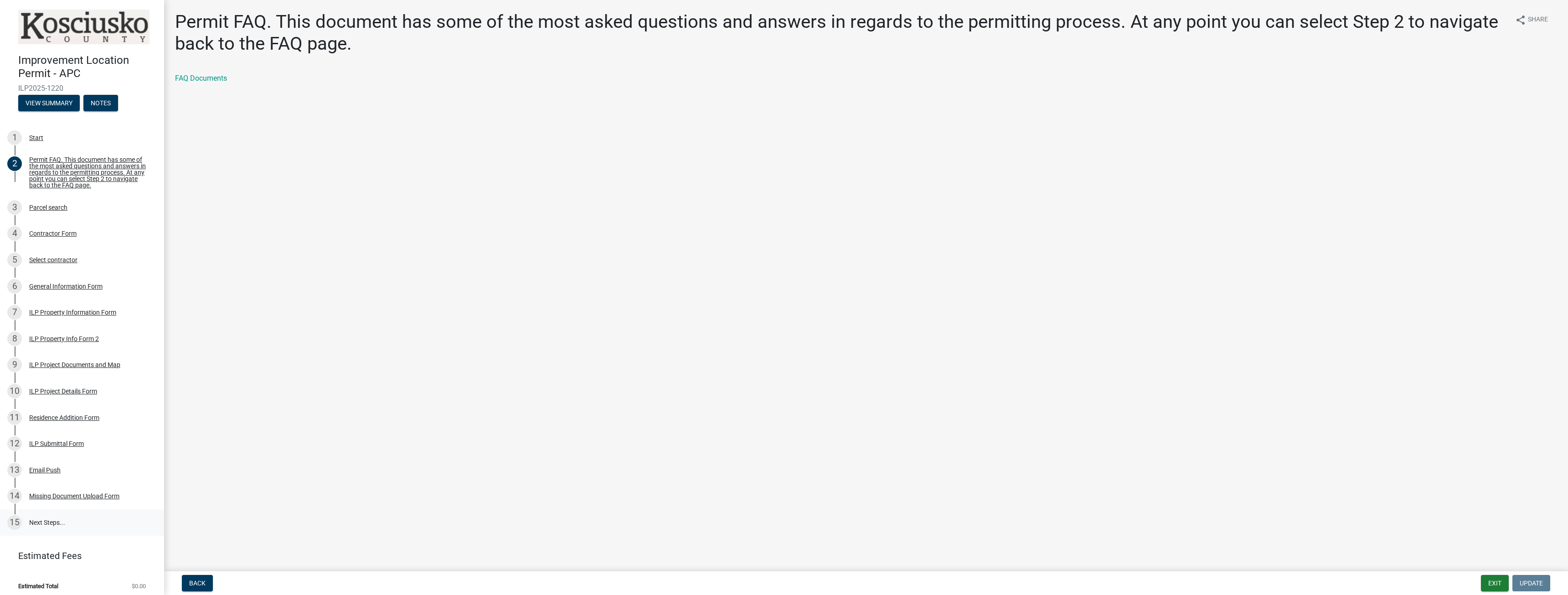
click at [51, 529] on link "15 Next Steps..." at bounding box center [82, 523] width 164 height 26
click at [44, 526] on link "15 Next Steps..." at bounding box center [82, 523] width 164 height 26
click at [68, 497] on div "Missing Document Upload Form" at bounding box center [75, 497] width 91 height 6
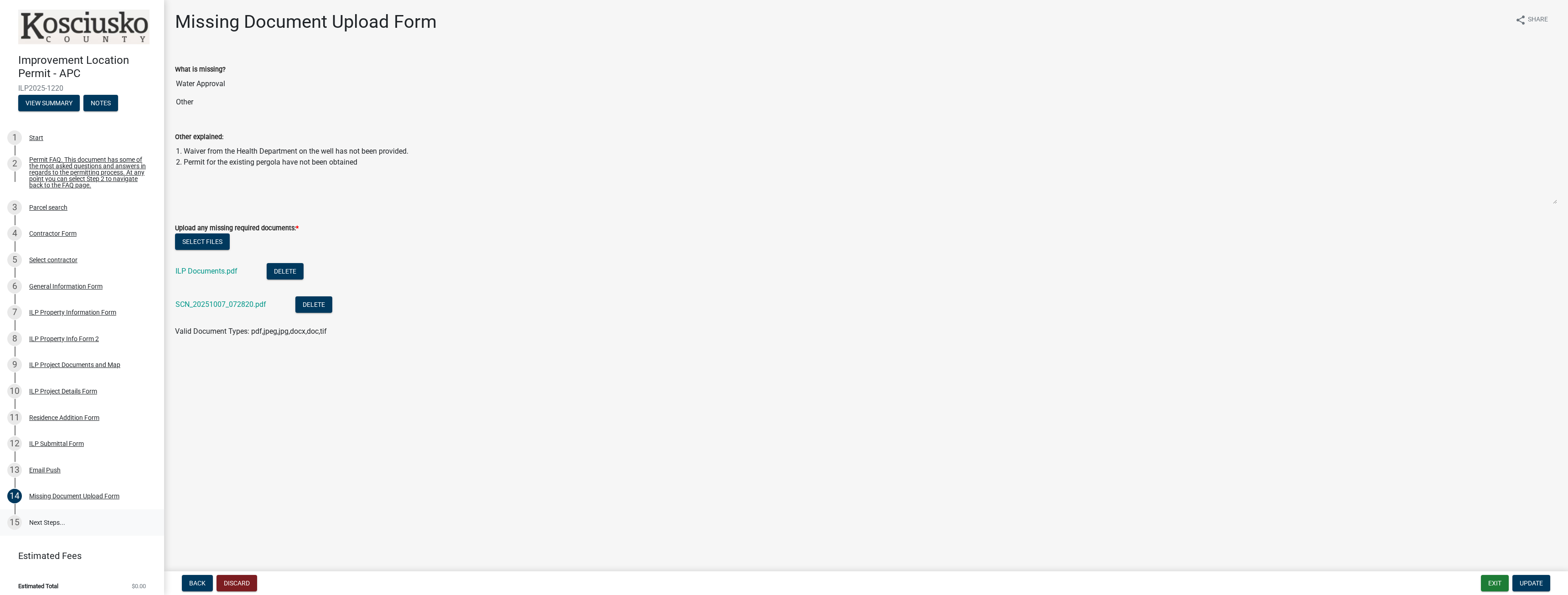
click at [46, 526] on link "15 Next Steps..." at bounding box center [82, 523] width 164 height 26
click at [44, 474] on div "Email Push" at bounding box center [45, 470] width 31 height 6
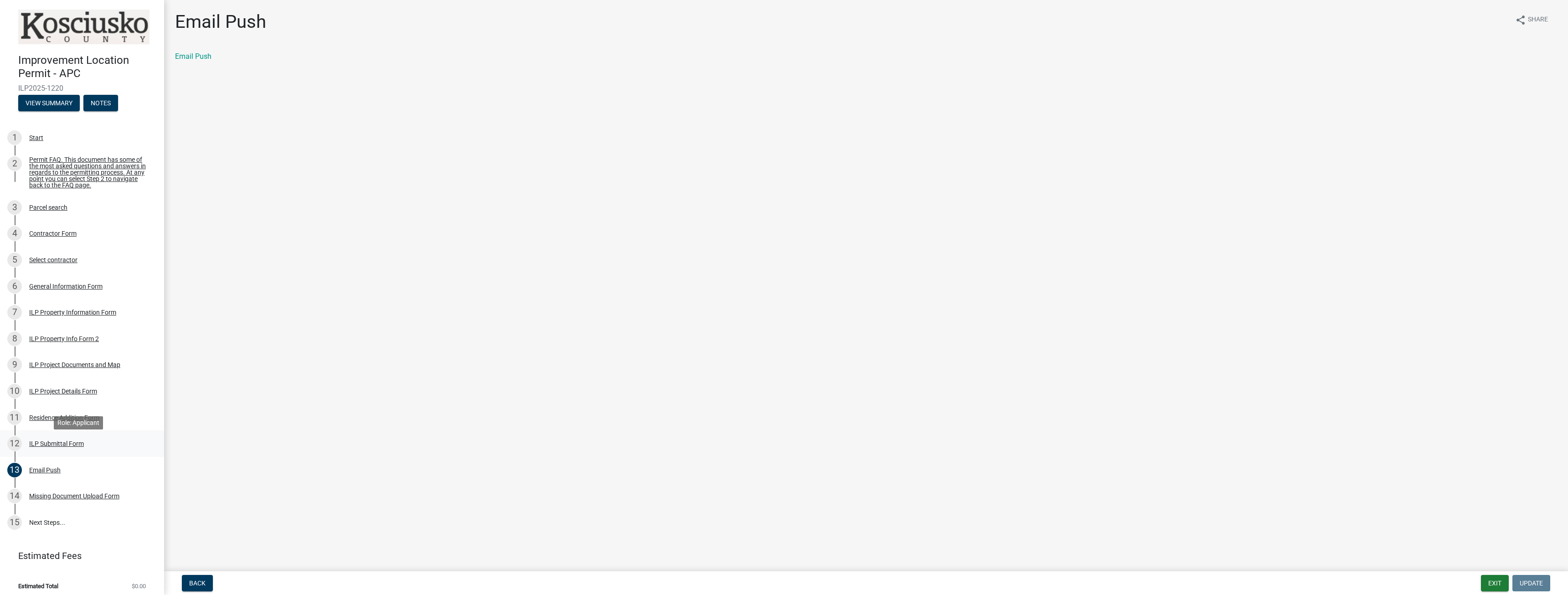
click at [45, 446] on div "ILP Submittal Form" at bounding box center [56, 444] width 55 height 6
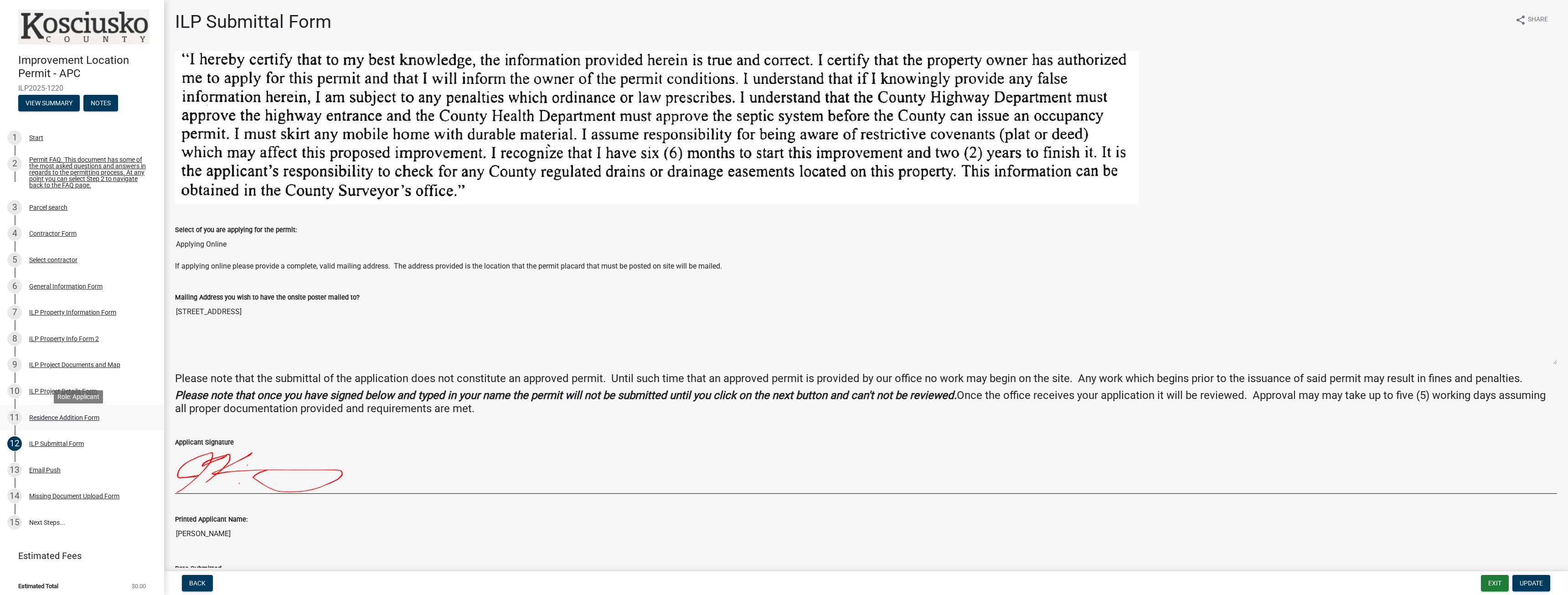
click at [58, 420] on div "Residence Addition Form" at bounding box center [64, 417] width 70 height 6
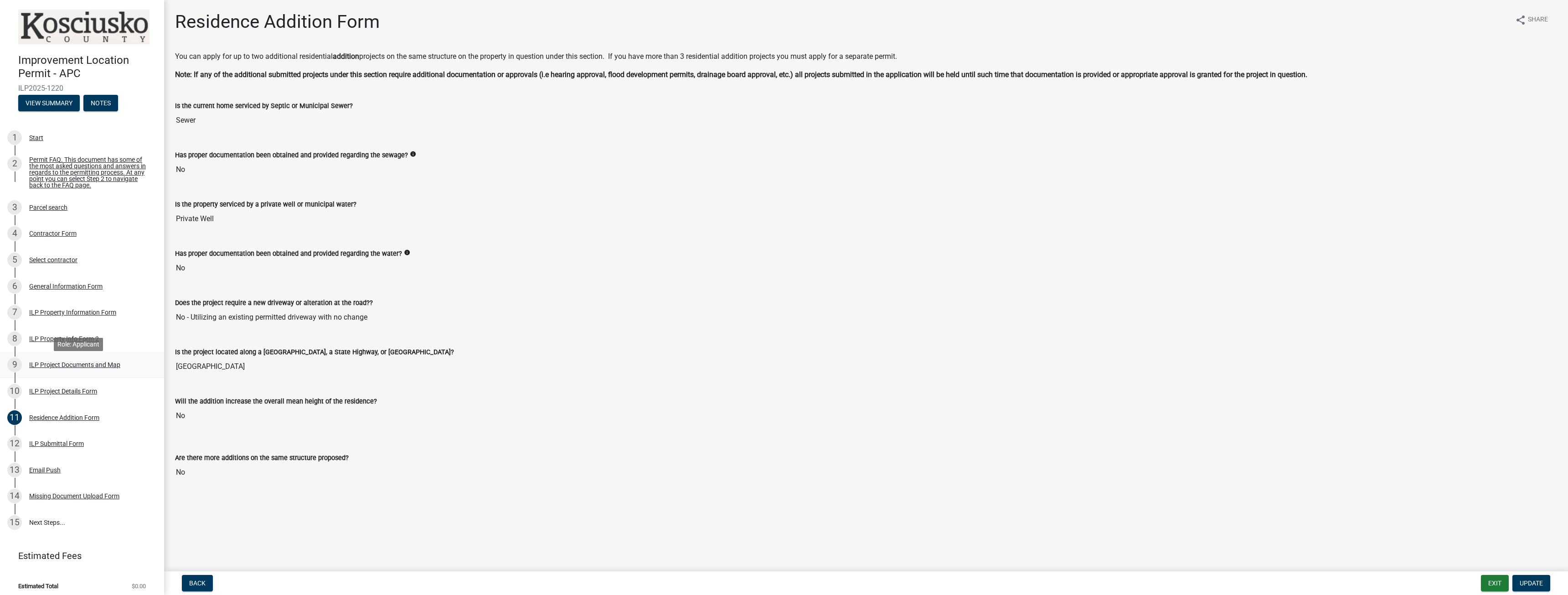
click at [68, 367] on div "ILP Project Documents and Map" at bounding box center [75, 365] width 91 height 6
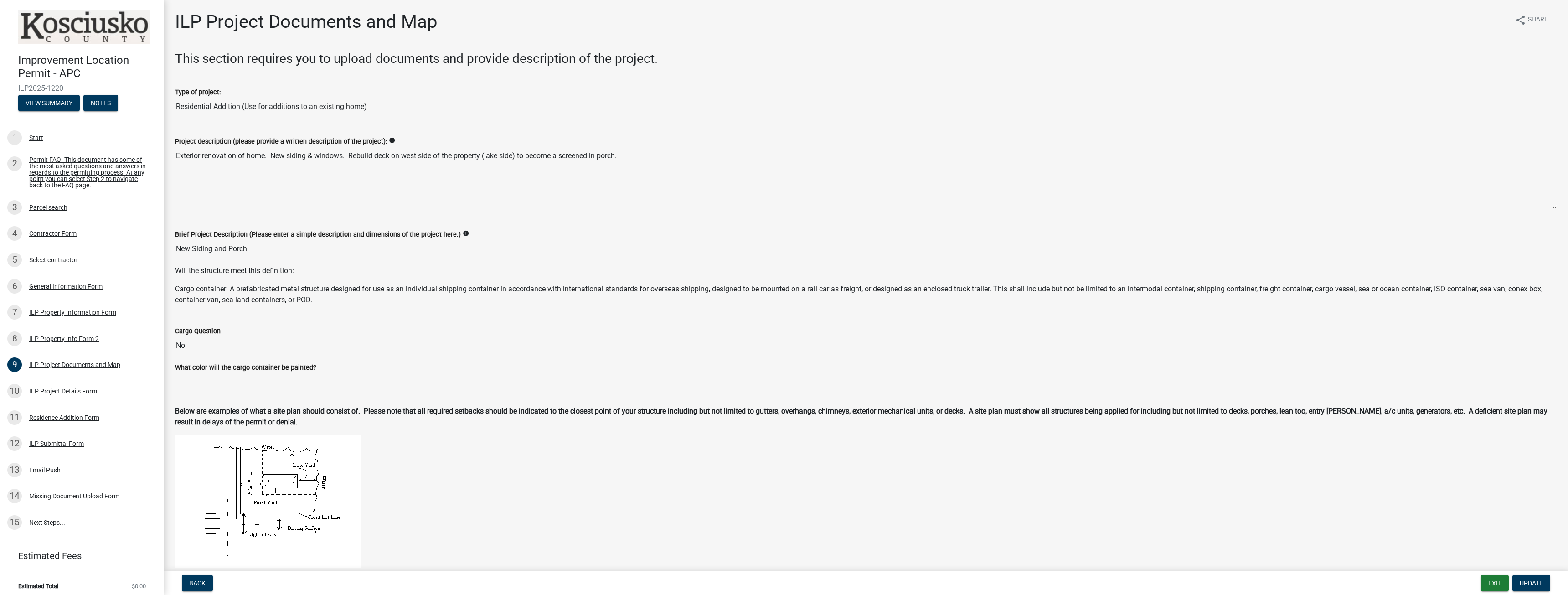
click at [519, 56] on h3 "This section requires you to upload documents and provide description of the pr…" at bounding box center [866, 58] width 1382 height 15
click at [1533, 587] on span "Update" at bounding box center [1532, 583] width 23 height 7
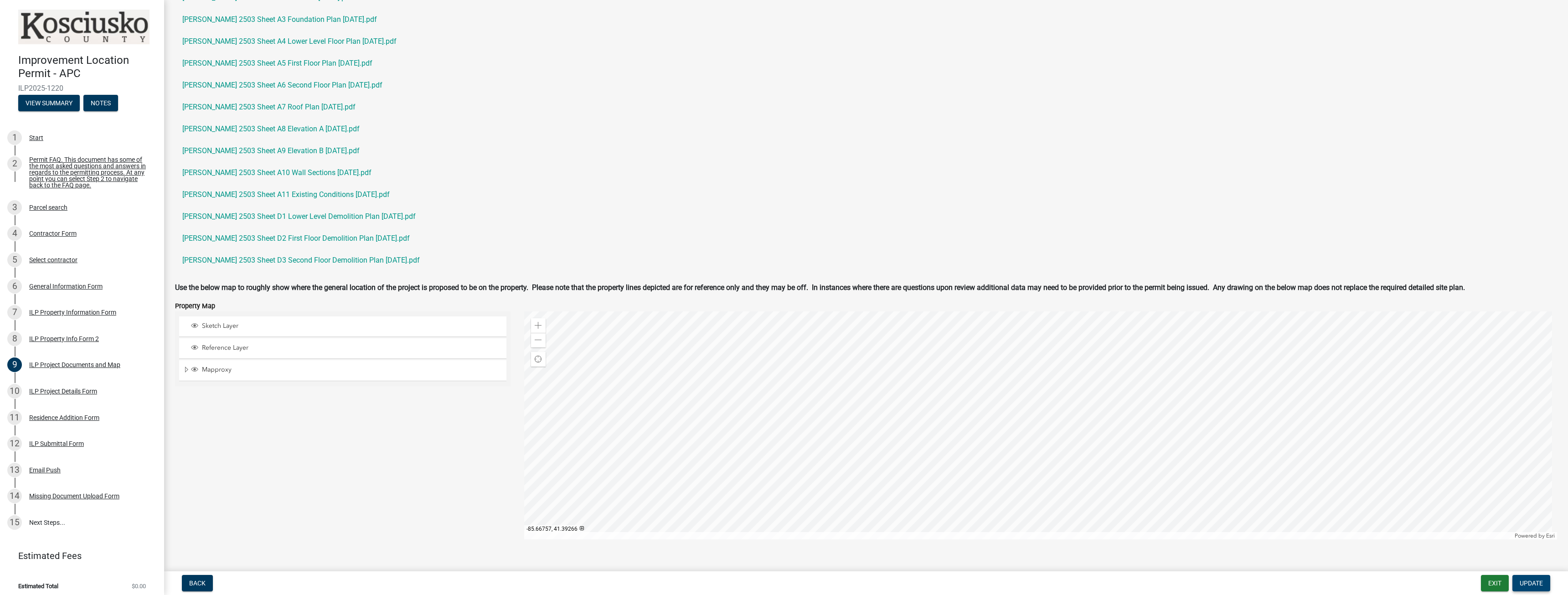
scroll to position [879, 0]
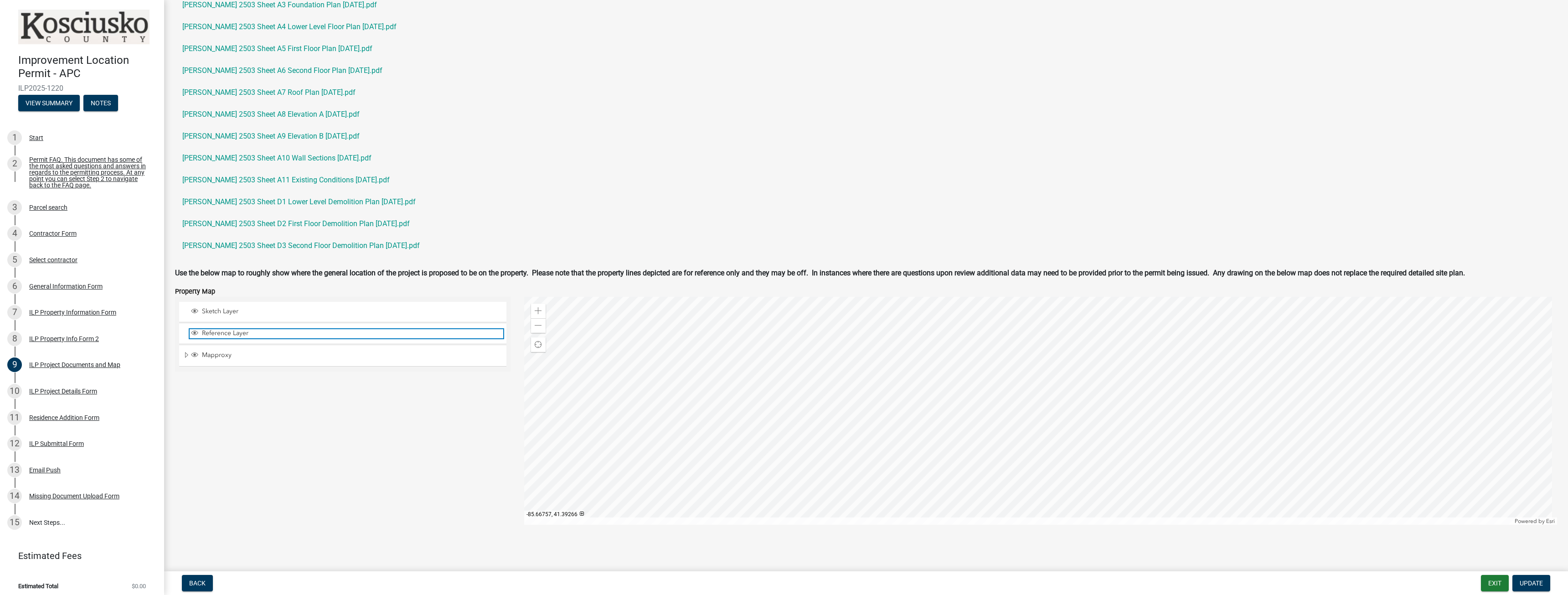
click at [230, 333] on span "Reference Layer" at bounding box center [351, 333] width 303 height 8
click at [215, 360] on span "Mapproxy" at bounding box center [351, 355] width 303 height 8
click at [187, 354] on span "Expand" at bounding box center [186, 355] width 7 height 8
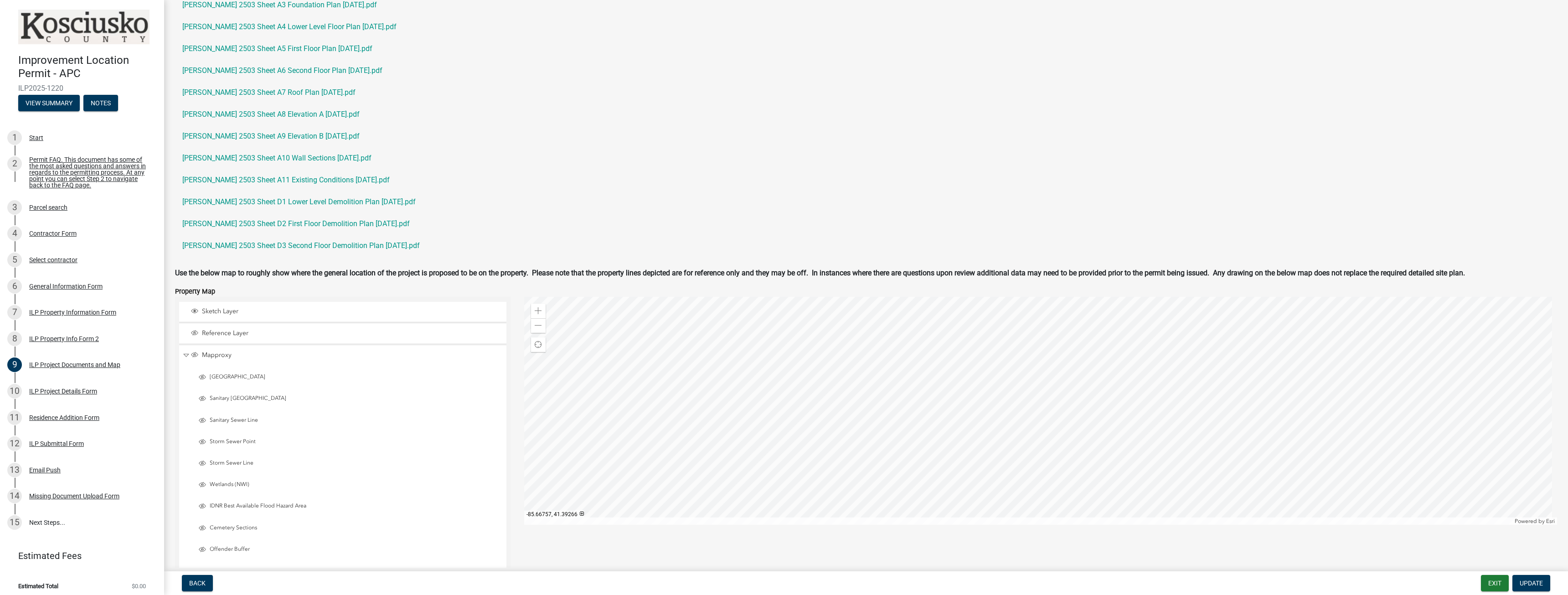
click at [231, 327] on div "Reference Layer" at bounding box center [343, 334] width 327 height 20
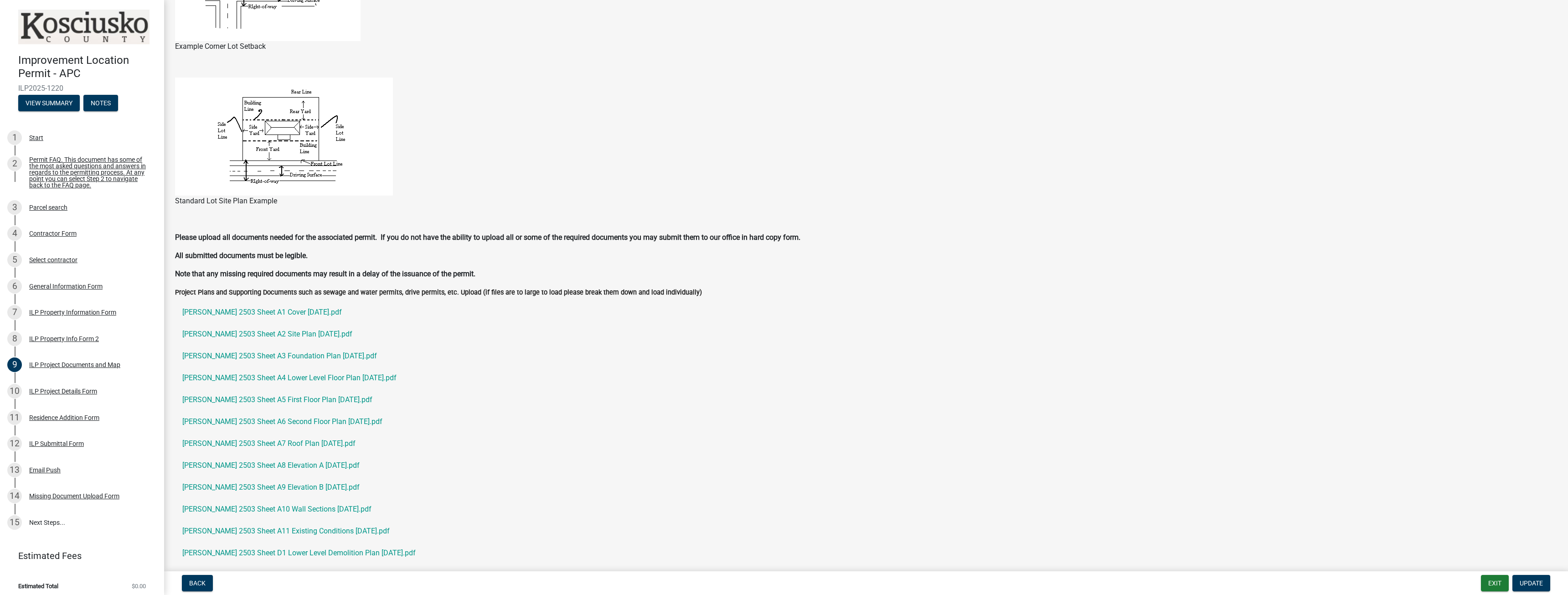
scroll to position [514, 0]
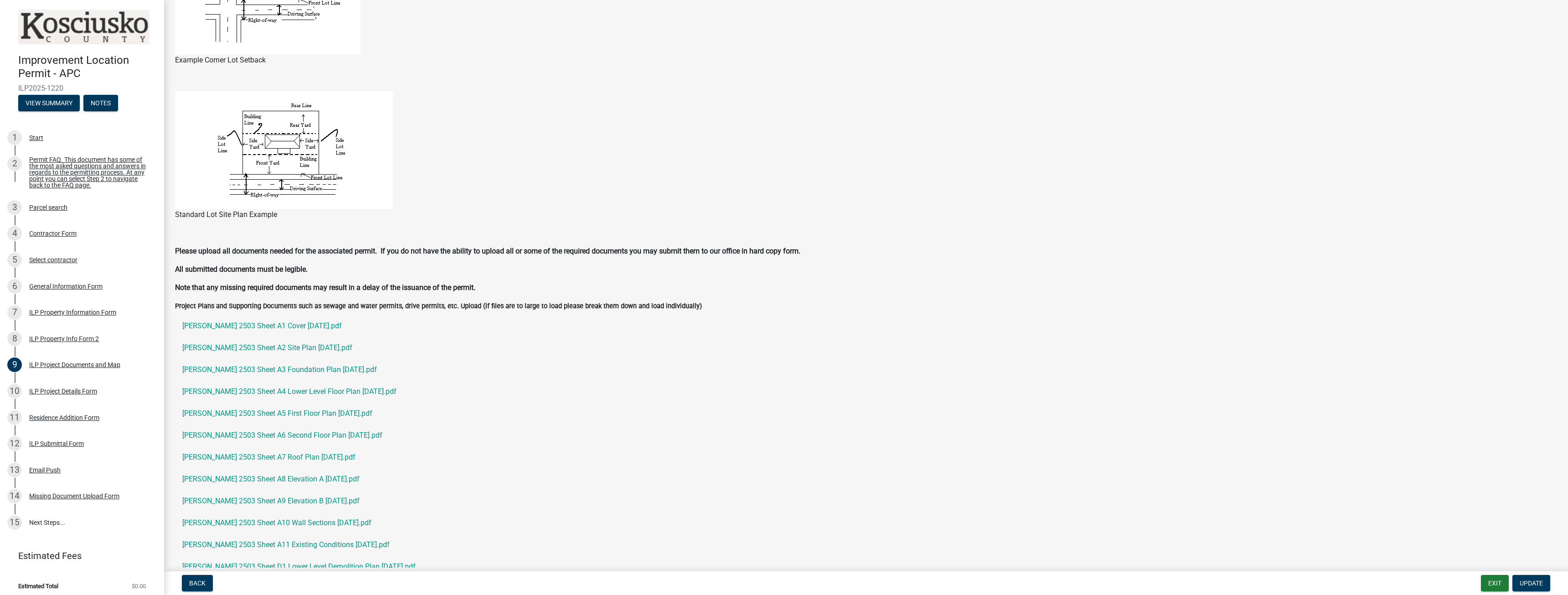
click at [381, 311] on ul "Roeder 2503 Sheet A1 Cover 9.25.25.pdf Roeder 2503 Sheet A2 Site Plan 9.25.25.p…" at bounding box center [866, 468] width 1382 height 314
click at [607, 307] on label "Project Plans and Supporting Documents such as sewage and water permits, drive …" at bounding box center [439, 307] width 527 height 6
click at [308, 292] on p "Note that any missing required documents may result in a delay of the issuance …" at bounding box center [866, 288] width 1382 height 11
click at [406, 290] on strong "Note that any missing required documents may result in a delay of the issuance …" at bounding box center [325, 288] width 300 height 8
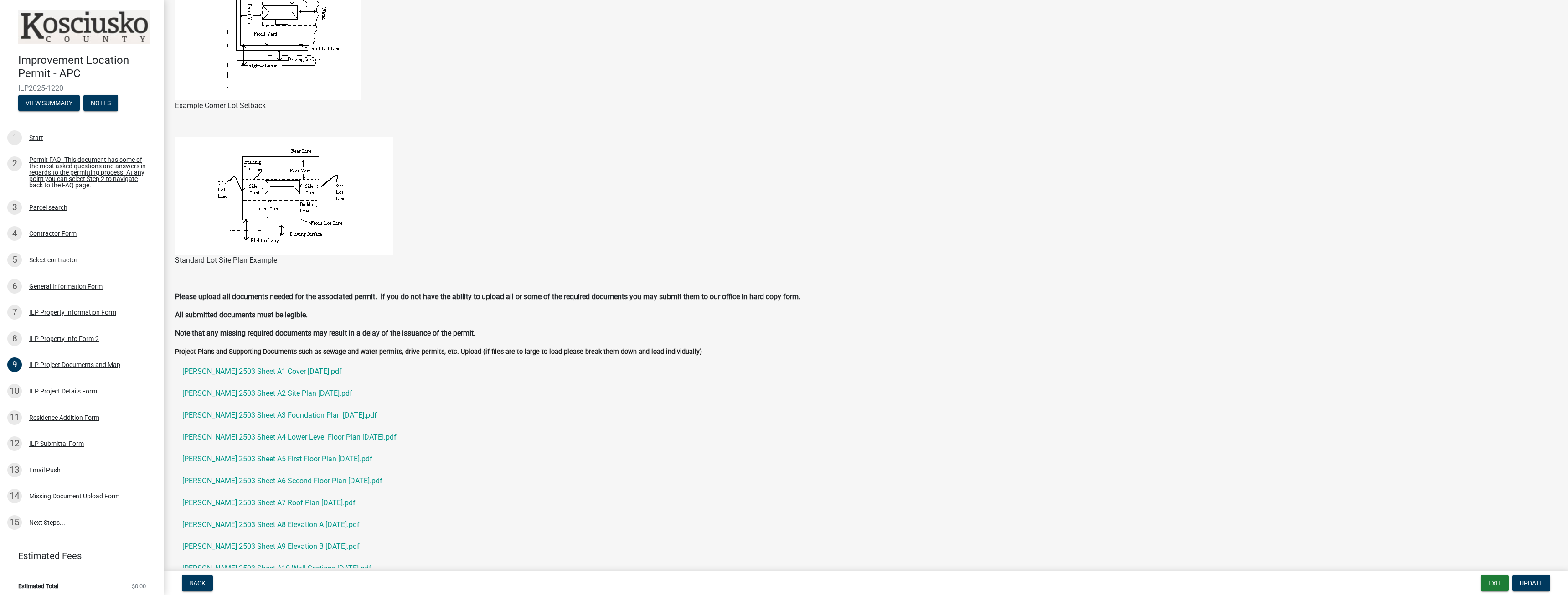
click at [290, 310] on p "All submitted documents must be legible." at bounding box center [866, 315] width 1382 height 11
click at [286, 319] on strong "All submitted documents must be legible." at bounding box center [241, 314] width 133 height 8
drag, startPoint x: 320, startPoint y: 316, endPoint x: 294, endPoint y: 316, distance: 26.0
click at [294, 316] on p "All submitted documents must be legible." at bounding box center [866, 315] width 1382 height 11
click at [293, 286] on div "Standard Lot Site Plan Example" at bounding box center [866, 214] width 1396 height 155
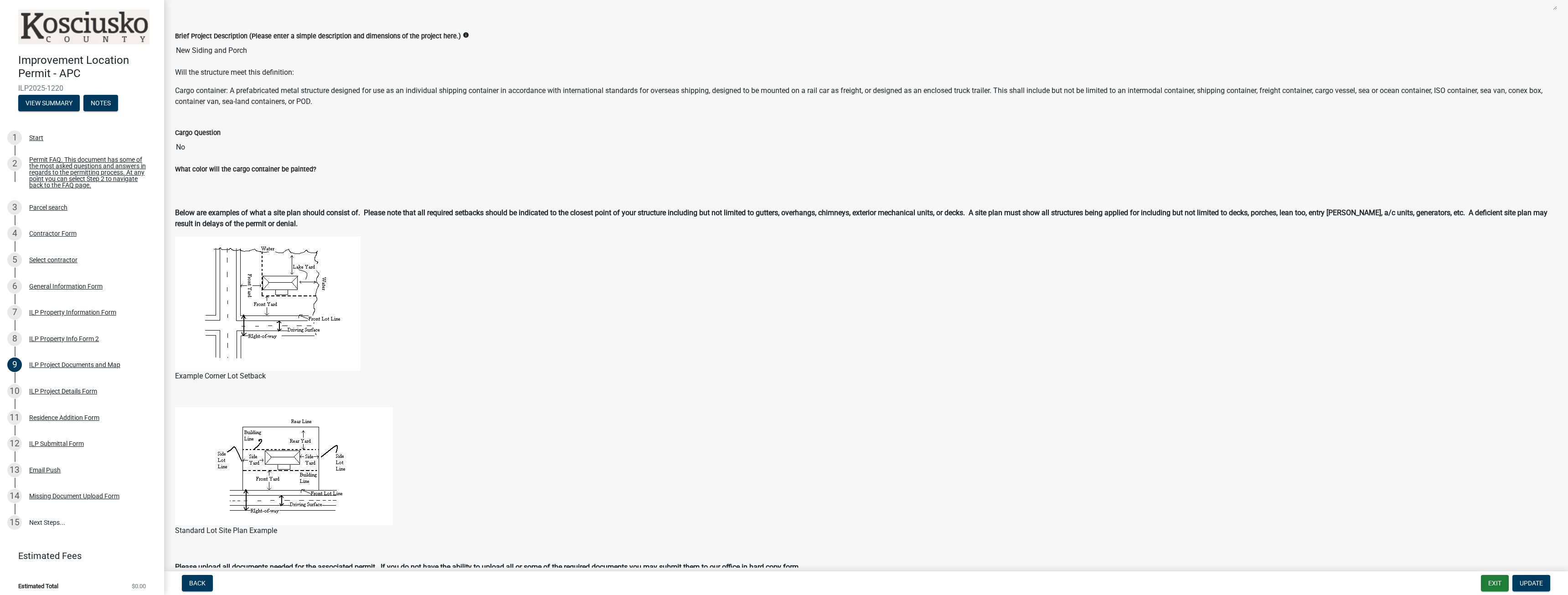
scroll to position [0, 0]
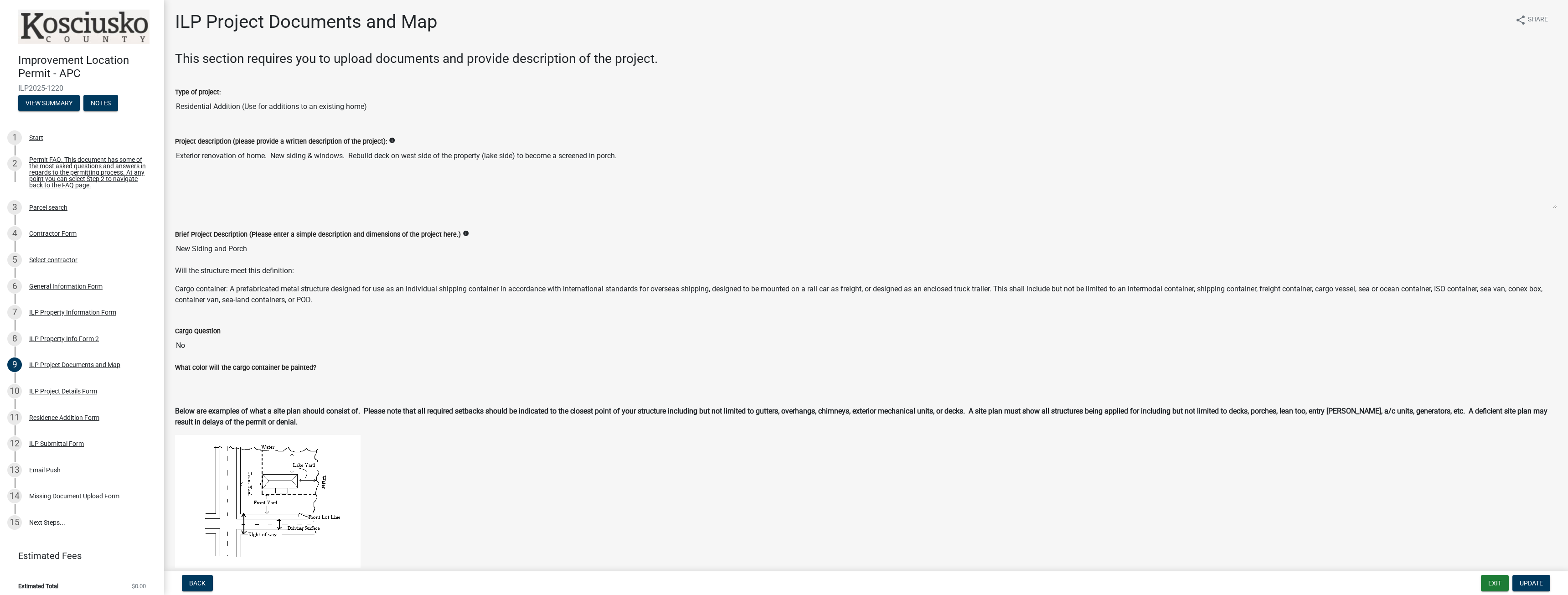
click at [234, 114] on input "Residential Addition (Use for additions to an existing home)" at bounding box center [866, 107] width 1382 height 18
click at [112, 368] on div "ILP Project Documents and Map" at bounding box center [75, 365] width 91 height 6
click at [1537, 583] on span "Update" at bounding box center [1532, 583] width 23 height 7
click at [1534, 583] on span "Update" at bounding box center [1532, 583] width 23 height 7
click at [257, 169] on textarea "Exterior renovation of home. New siding & windows. Rebuild deck on west side of…" at bounding box center [866, 178] width 1382 height 62
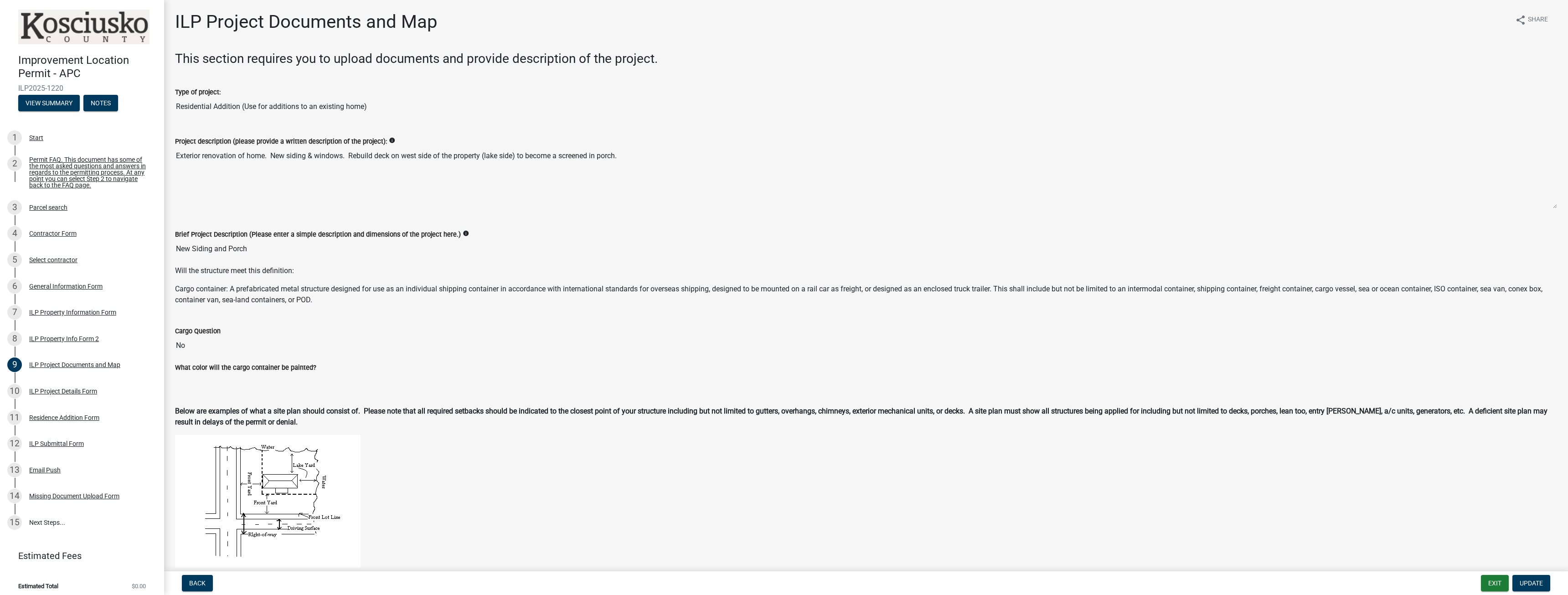
click at [267, 163] on textarea "Exterior renovation of home. New siding & windows. Rebuild deck on west side of…" at bounding box center [866, 178] width 1382 height 62
click at [314, 120] on div "Type of project: Residential Addition (Use for additions to an existing home)" at bounding box center [866, 98] width 1396 height 49
click at [326, 107] on input "Residential Addition (Use for additions to an existing home)" at bounding box center [866, 107] width 1382 height 18
click at [354, 275] on p "Will the structure meet this definition:" at bounding box center [866, 271] width 1382 height 11
click at [232, 255] on input "New Siding and Porch" at bounding box center [866, 249] width 1382 height 18
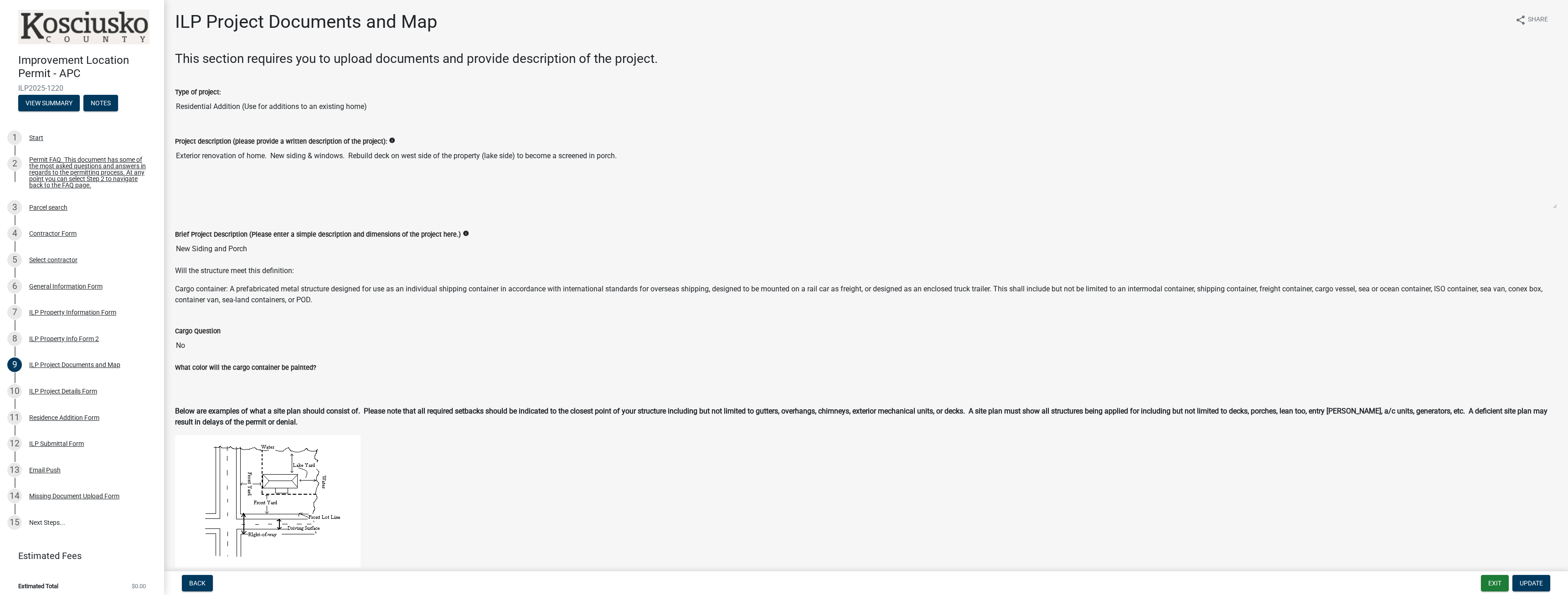
click at [184, 347] on input "No" at bounding box center [866, 346] width 1382 height 18
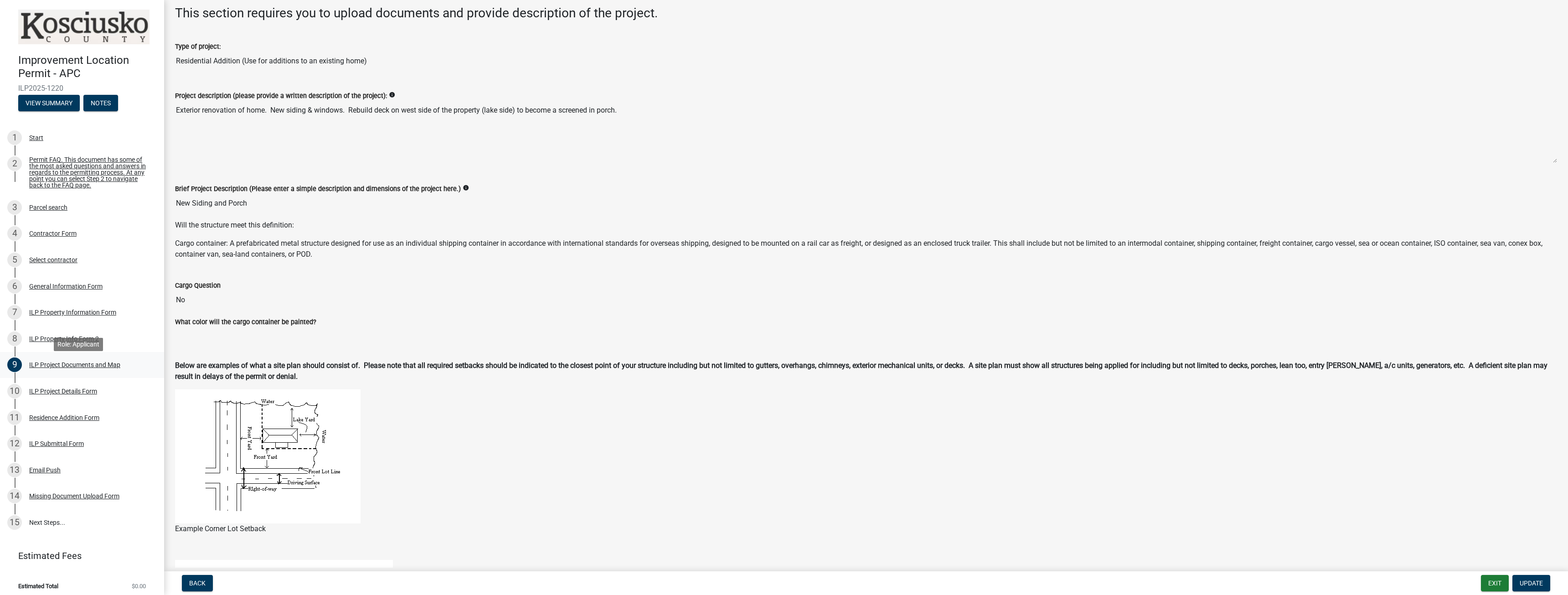
click at [81, 367] on div "ILP Project Documents and Map" at bounding box center [75, 365] width 91 height 6
click at [1503, 583] on button "Exit" at bounding box center [1495, 583] width 28 height 16
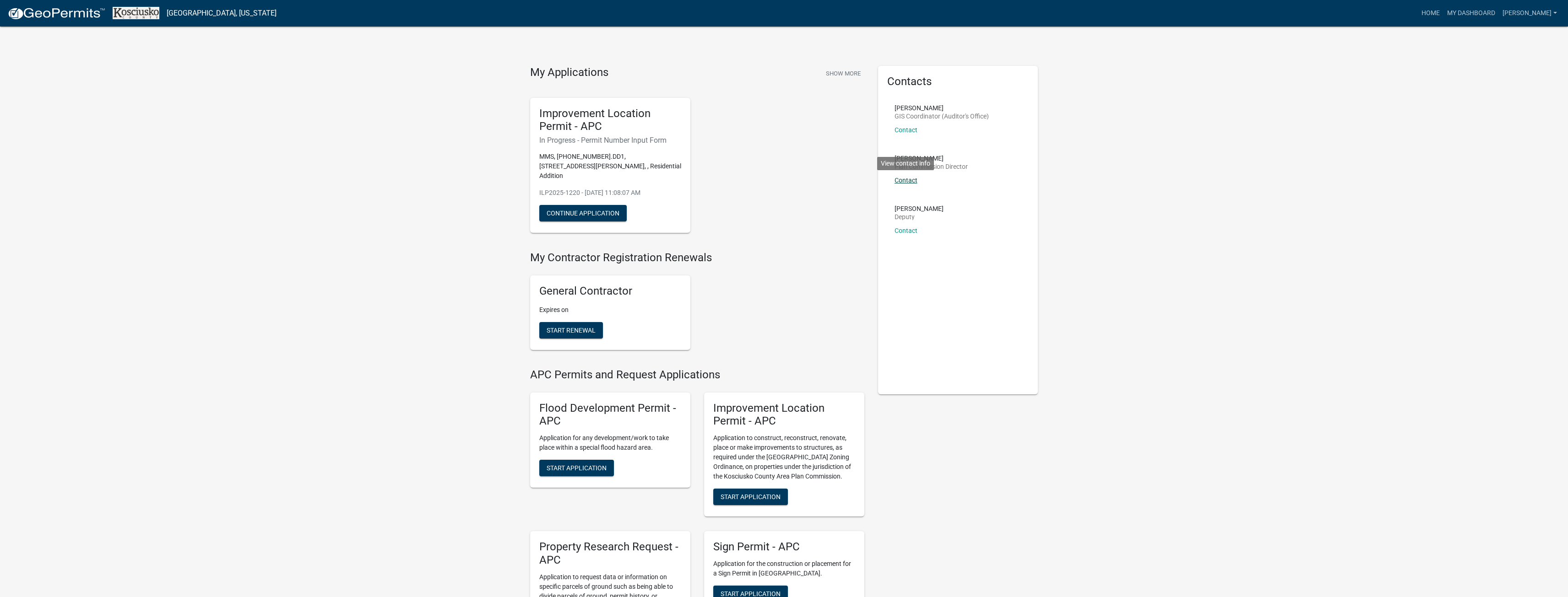
click at [910, 180] on link "Contact" at bounding box center [906, 180] width 23 height 7
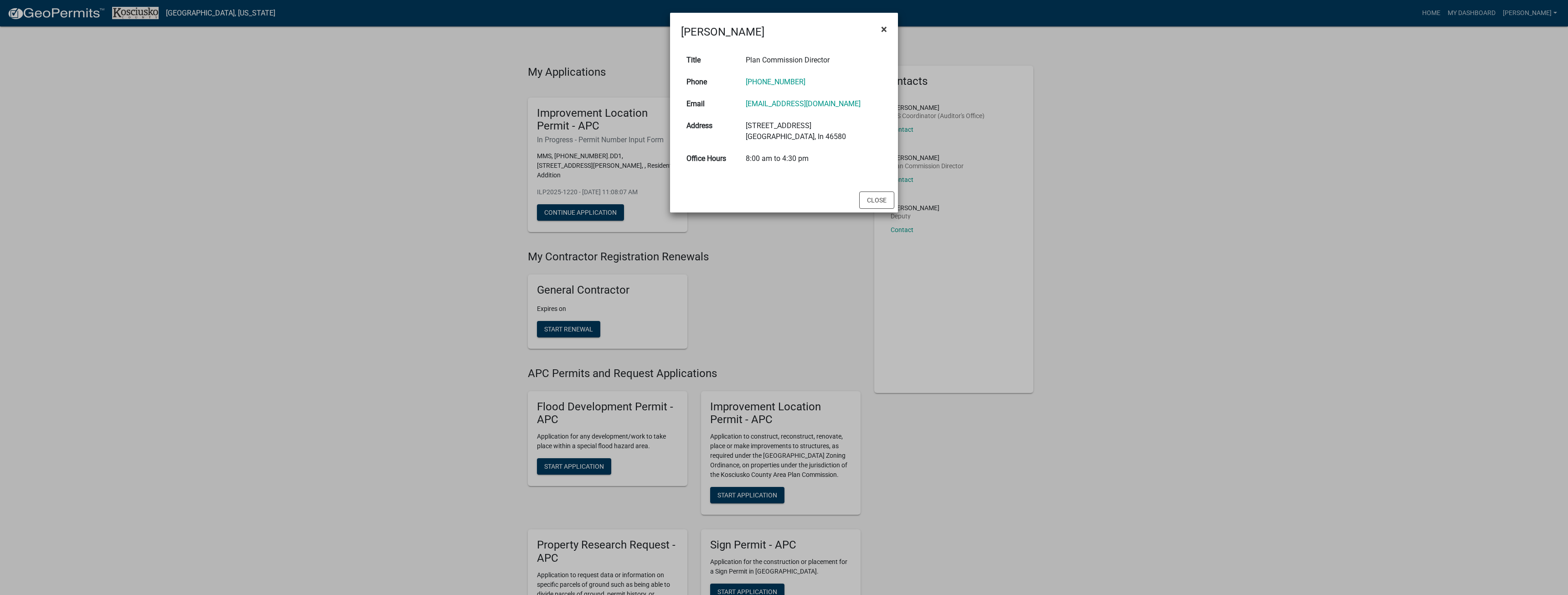
click at [886, 25] on span "×" at bounding box center [884, 29] width 6 height 13
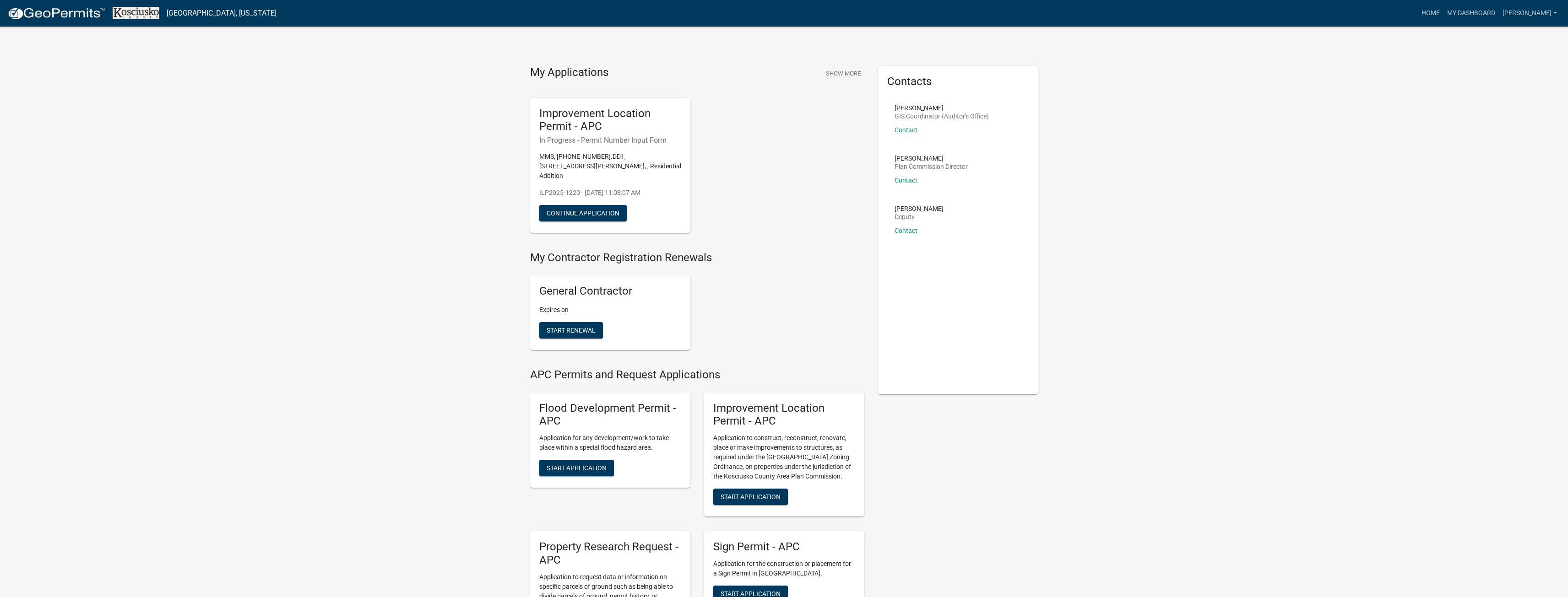
drag, startPoint x: 664, startPoint y: 167, endPoint x: 548, endPoint y: 156, distance: 116.5
click at [548, 156] on p "MMS, [PHONE_NUMBER].DD1, [STREET_ADDRESS][PERSON_NAME], , Residential Addition" at bounding box center [610, 166] width 142 height 29
click at [601, 163] on p "MMS, [PHONE_NUMBER].DD1, [STREET_ADDRESS][PERSON_NAME], , Residential Addition" at bounding box center [610, 166] width 142 height 29
click at [620, 188] on p "ILP2025-1220 - [DATE] 11:08:07 AM" at bounding box center [610, 193] width 142 height 9
click at [597, 205] on button "Continue Application" at bounding box center [582, 213] width 87 height 16
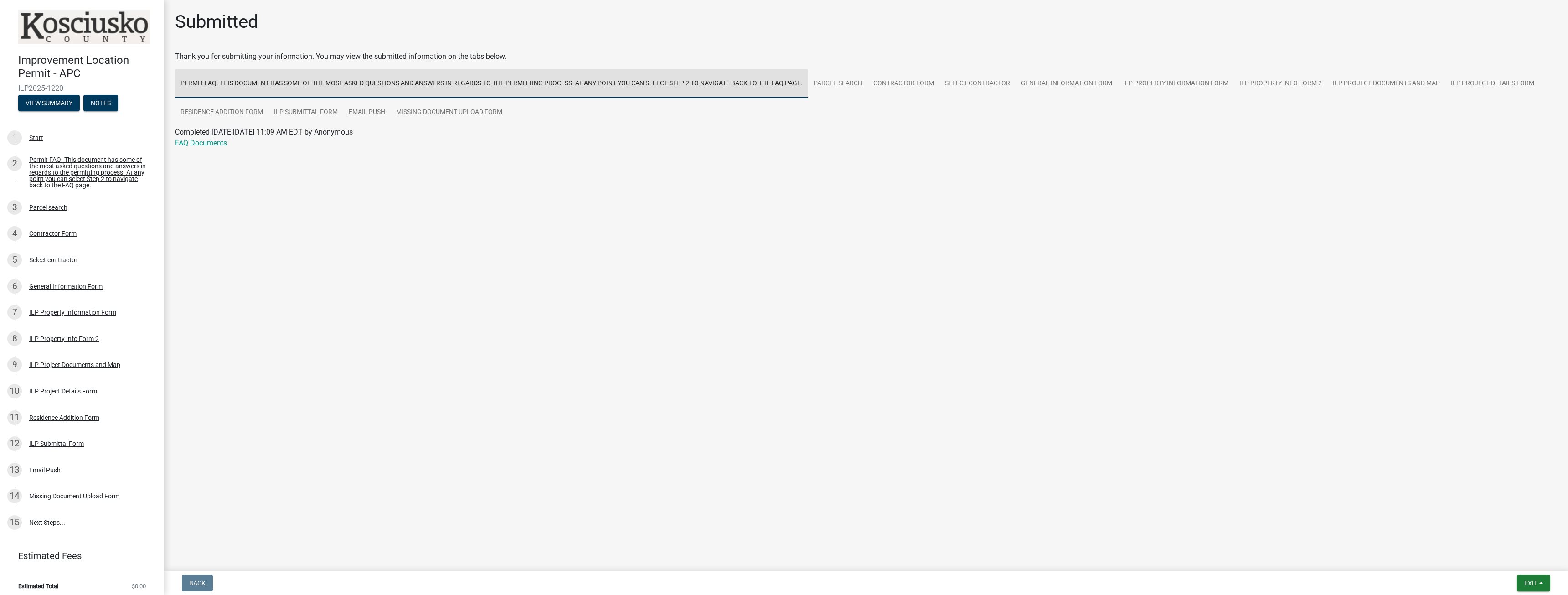
click at [393, 83] on link "Permit FAQ. This document has some of the most asked questions and answers in r…" at bounding box center [492, 84] width 633 height 29
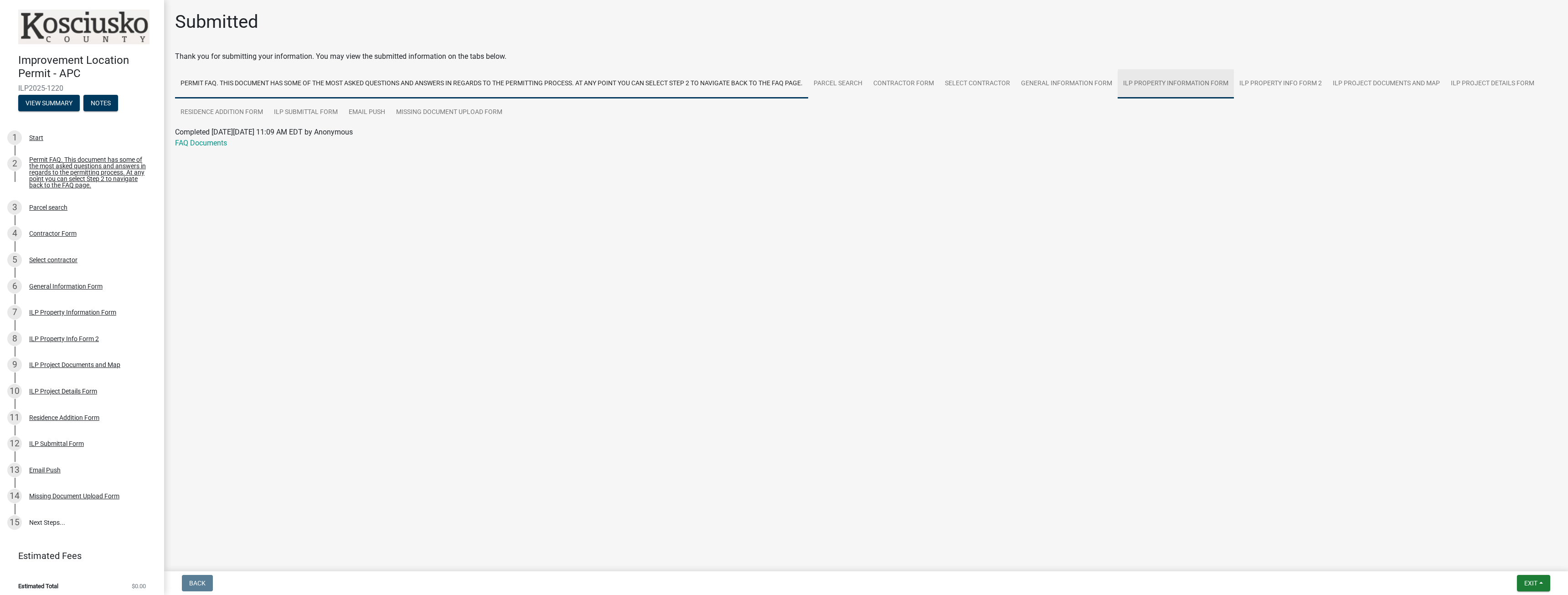
click at [1177, 88] on link "ILP Property Information Form" at bounding box center [1175, 84] width 116 height 29
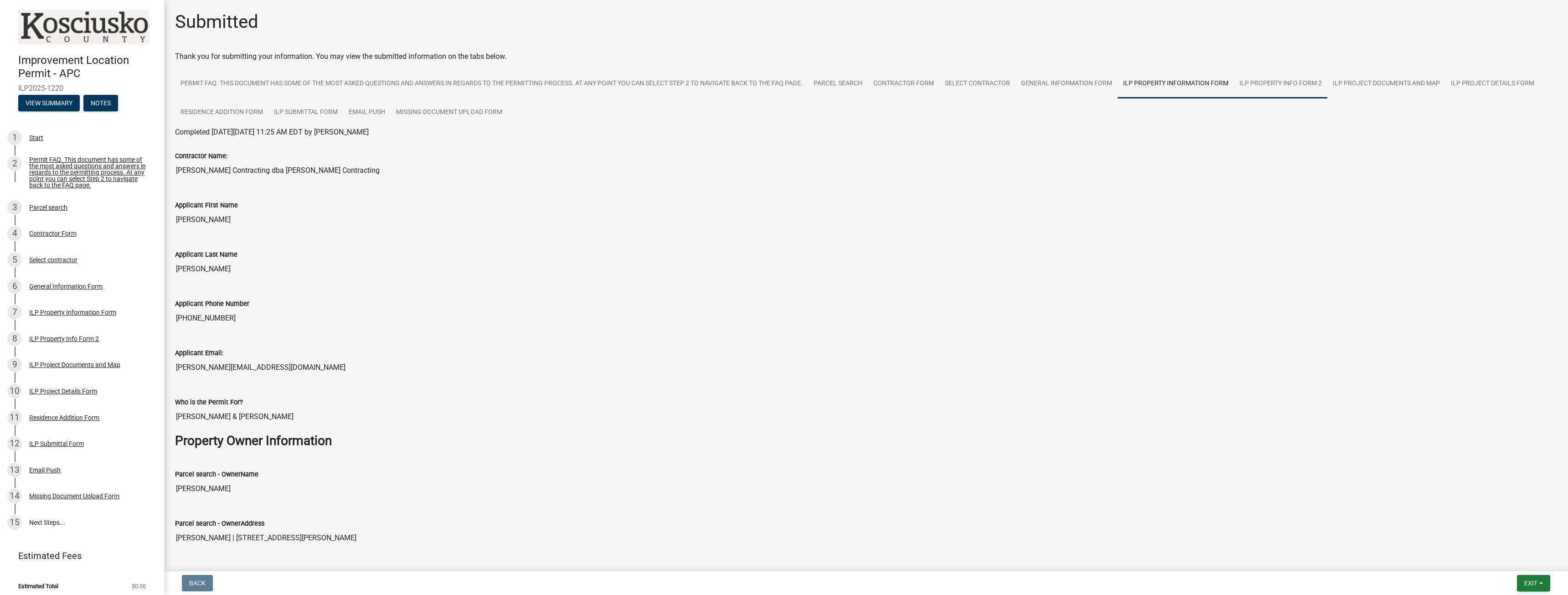
click at [1299, 86] on link "ILP Property Info Form 2" at bounding box center [1281, 84] width 94 height 29
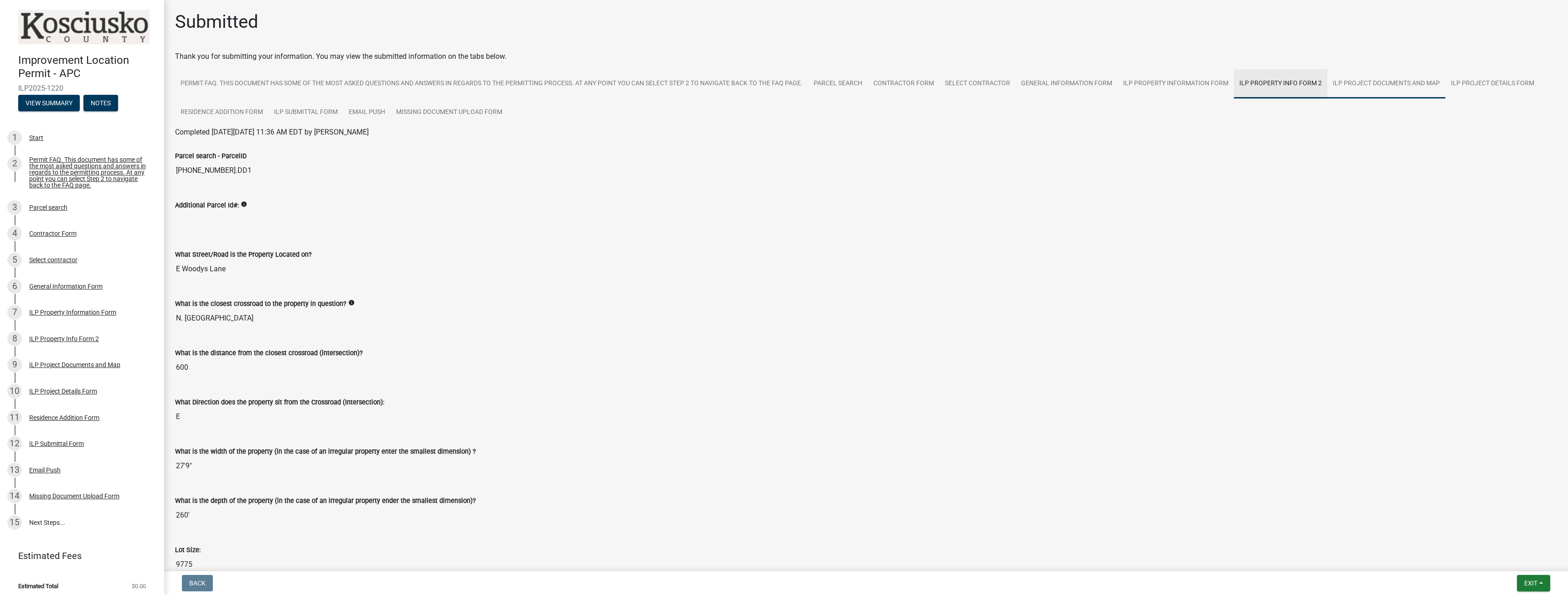
click at [1384, 77] on link "ILP Project Documents and Map" at bounding box center [1387, 84] width 118 height 29
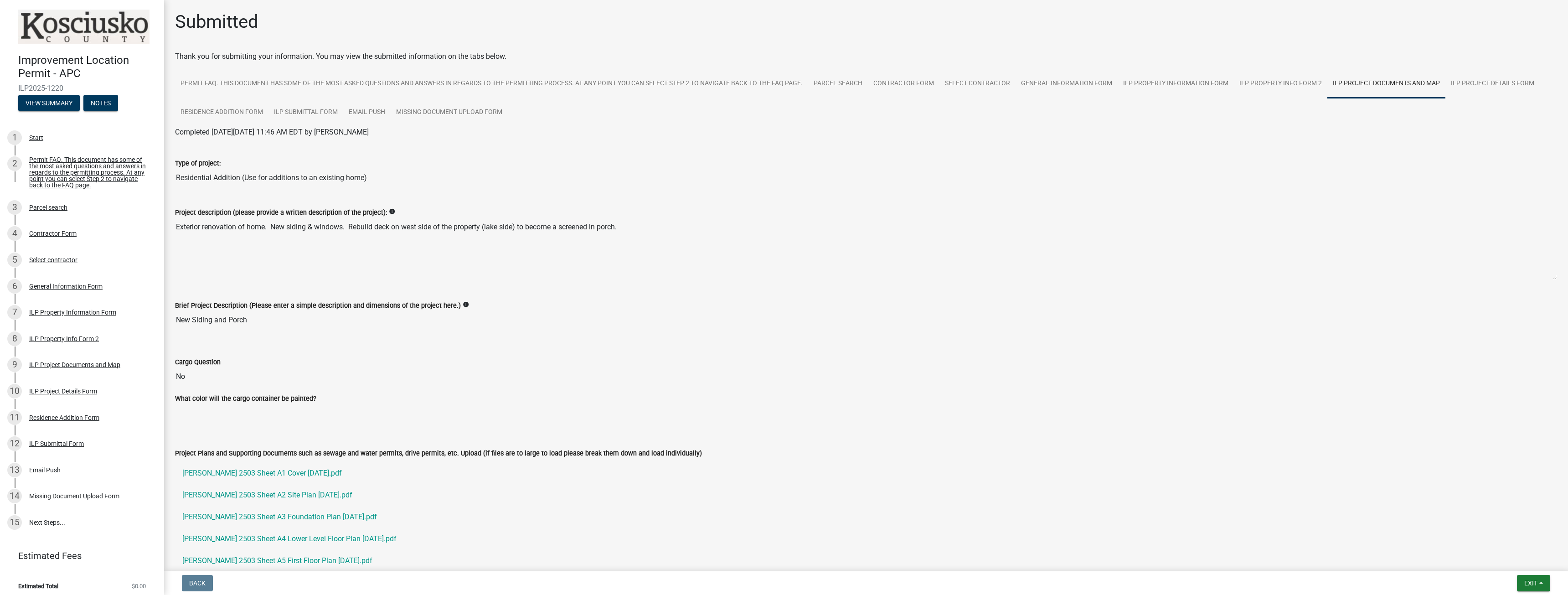
drag, startPoint x: 360, startPoint y: 240, endPoint x: 360, endPoint y: 228, distance: 12.0
click at [360, 238] on textarea "Exterior renovation of home. New siding & windows. Rebuild deck on west side of…" at bounding box center [866, 249] width 1382 height 62
click at [585, 234] on textarea "Exterior renovation of home. New siding & windows. Rebuild deck on west side of…" at bounding box center [866, 249] width 1382 height 62
click at [680, 232] on textarea "Exterior renovation of home. New siding & windows. Rebuild deck on west side of…" at bounding box center [866, 249] width 1382 height 62
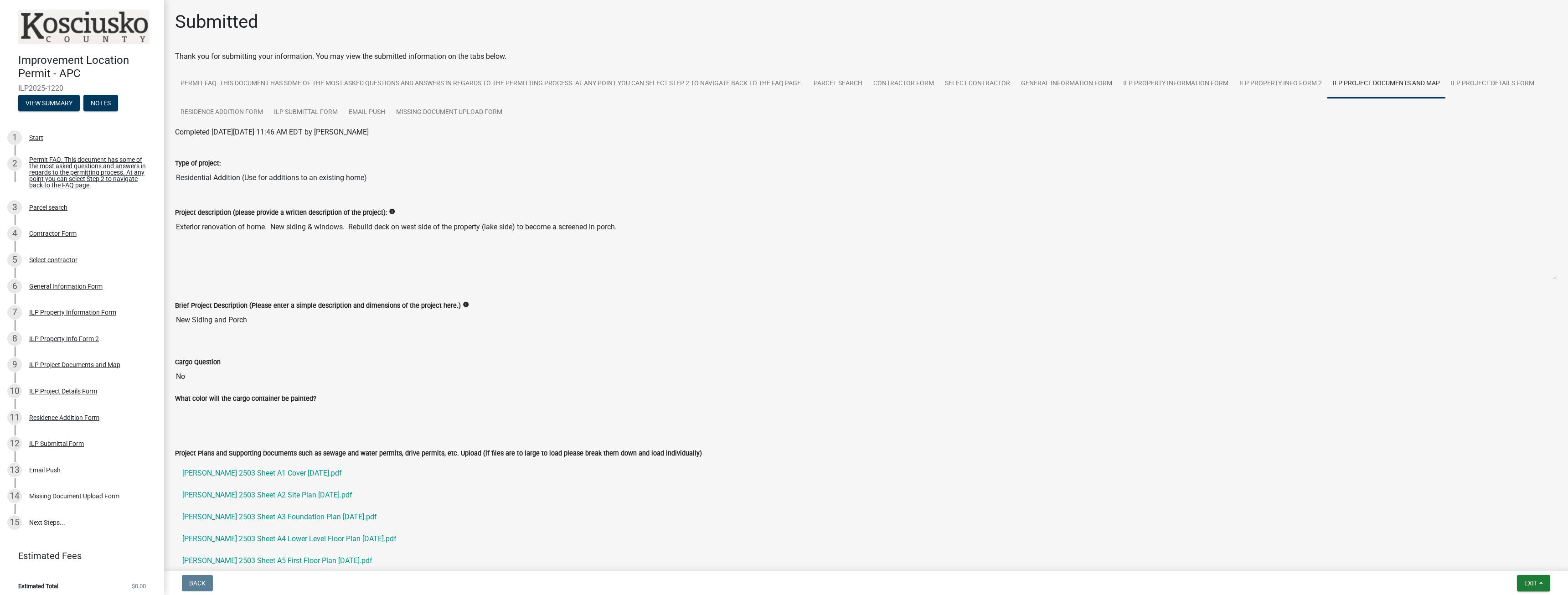
click at [602, 234] on textarea "Exterior renovation of home. New siding & windows. Rebuild deck on west side of…" at bounding box center [866, 249] width 1382 height 62
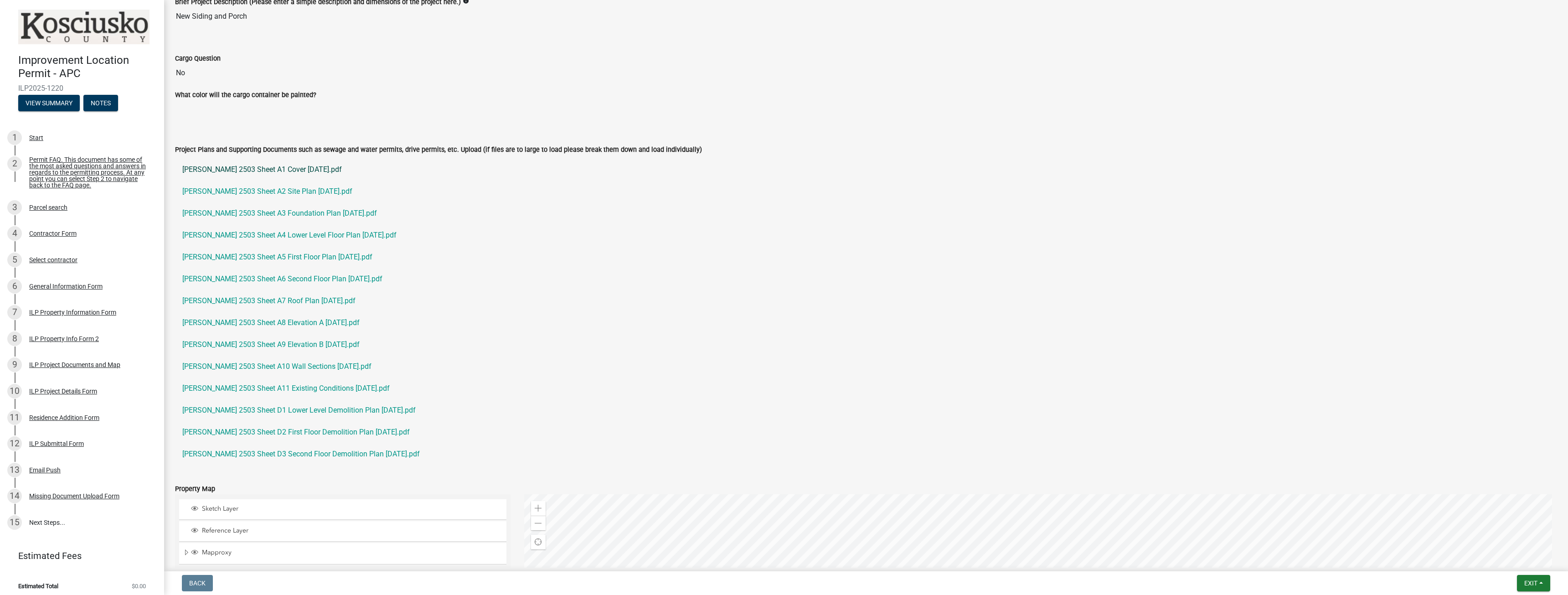
scroll to position [238, 0]
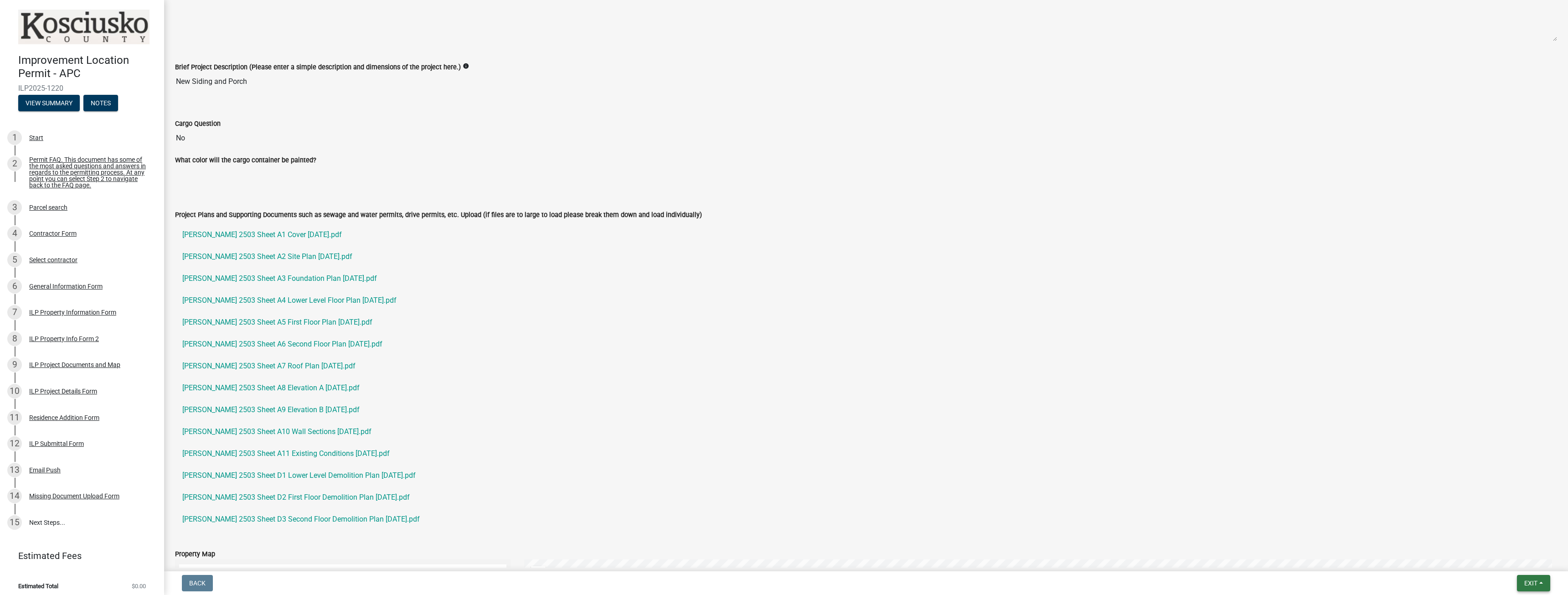
click at [1540, 582] on button "Exit" at bounding box center [1533, 583] width 33 height 16
click at [1100, 239] on link "[PERSON_NAME] 2503 Sheet A1 Cover [DATE].pdf" at bounding box center [866, 234] width 1382 height 22
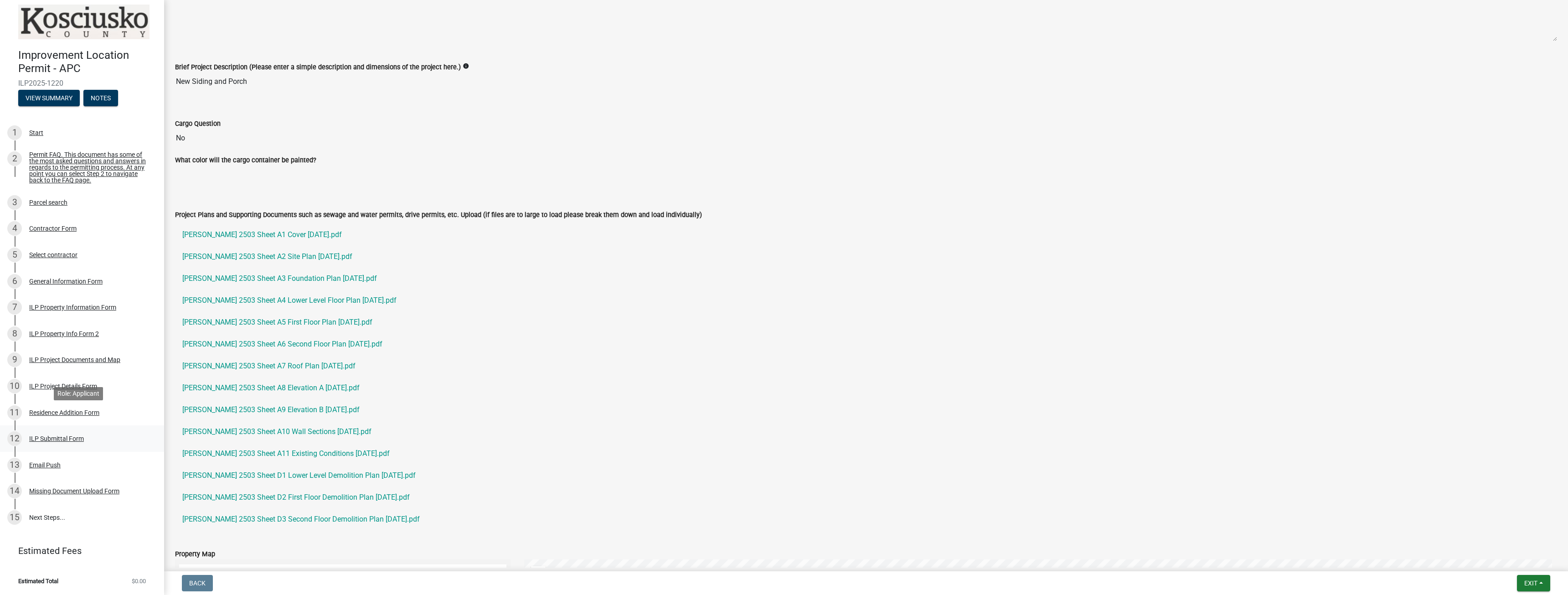
scroll to position [9, 0]
click at [91, 491] on div "Missing Document Upload Form" at bounding box center [75, 491] width 91 height 6
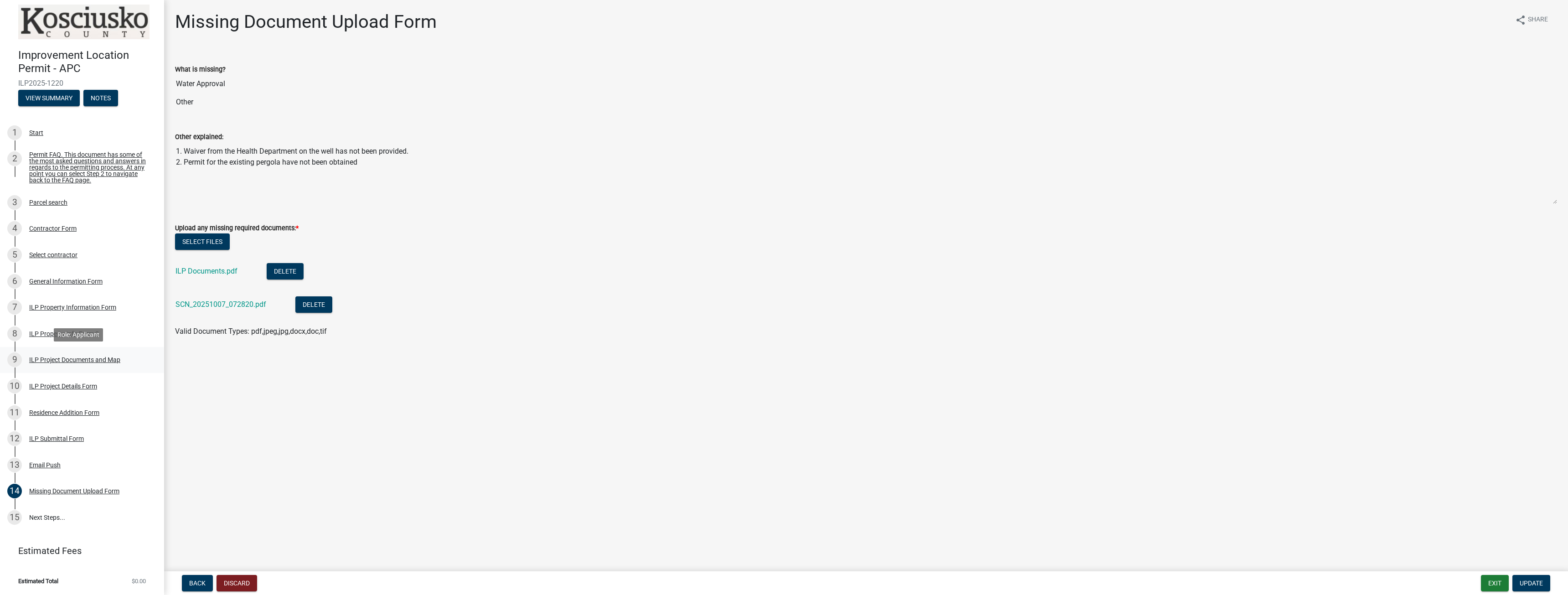
click at [88, 358] on div "ILP Project Documents and Map" at bounding box center [75, 360] width 91 height 6
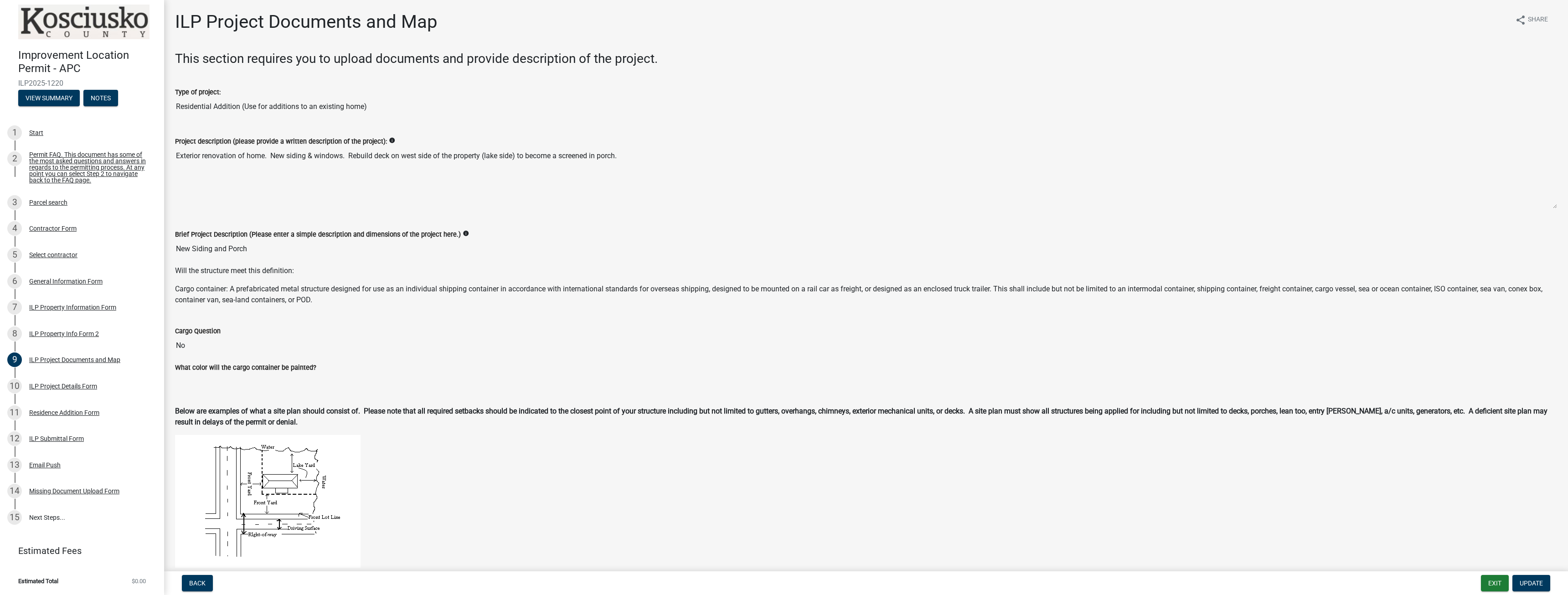
drag, startPoint x: 264, startPoint y: 252, endPoint x: 184, endPoint y: 135, distance: 141.7
click at [244, 152] on textarea "Exterior renovation of home. New siding & windows. Rebuild deck on west side of…" at bounding box center [866, 178] width 1382 height 62
drag, startPoint x: 655, startPoint y: 161, endPoint x: 115, endPoint y: 155, distance: 540.0
click at [115, 155] on div "Improvement Location Permit - APC ILP2025-1220 View Summary Notes 1 Start 2 Per…" at bounding box center [784, 298] width 1568 height 595
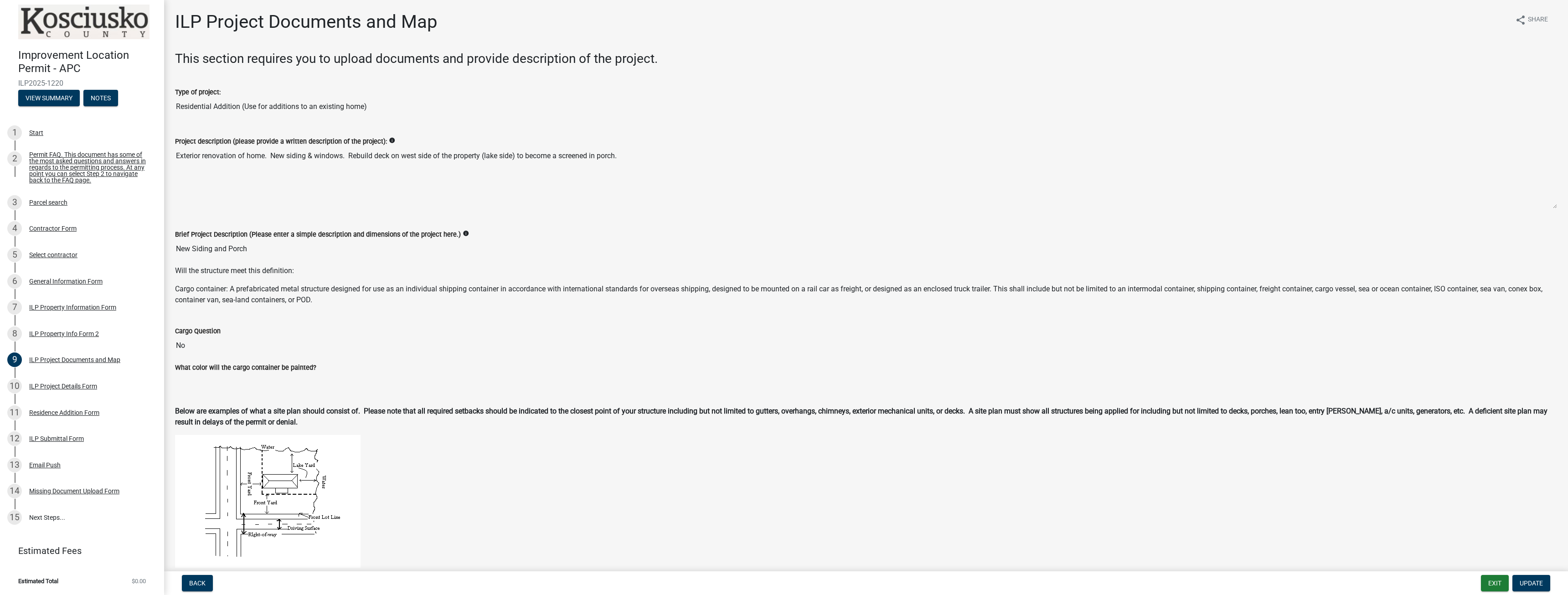
click at [249, 136] on div "Project description (please provide a written description of the project): info" at bounding box center [866, 141] width 1382 height 11
drag, startPoint x: 391, startPoint y: 143, endPoint x: 169, endPoint y: 141, distance: 222.0
click at [169, 141] on div "Project description (please provide a written description of the project): info…" at bounding box center [866, 169] width 1396 height 93
copy div "Project description (please provide a written description of the project): info"
drag, startPoint x: 636, startPoint y: 152, endPoint x: 171, endPoint y: 157, distance: 465.0
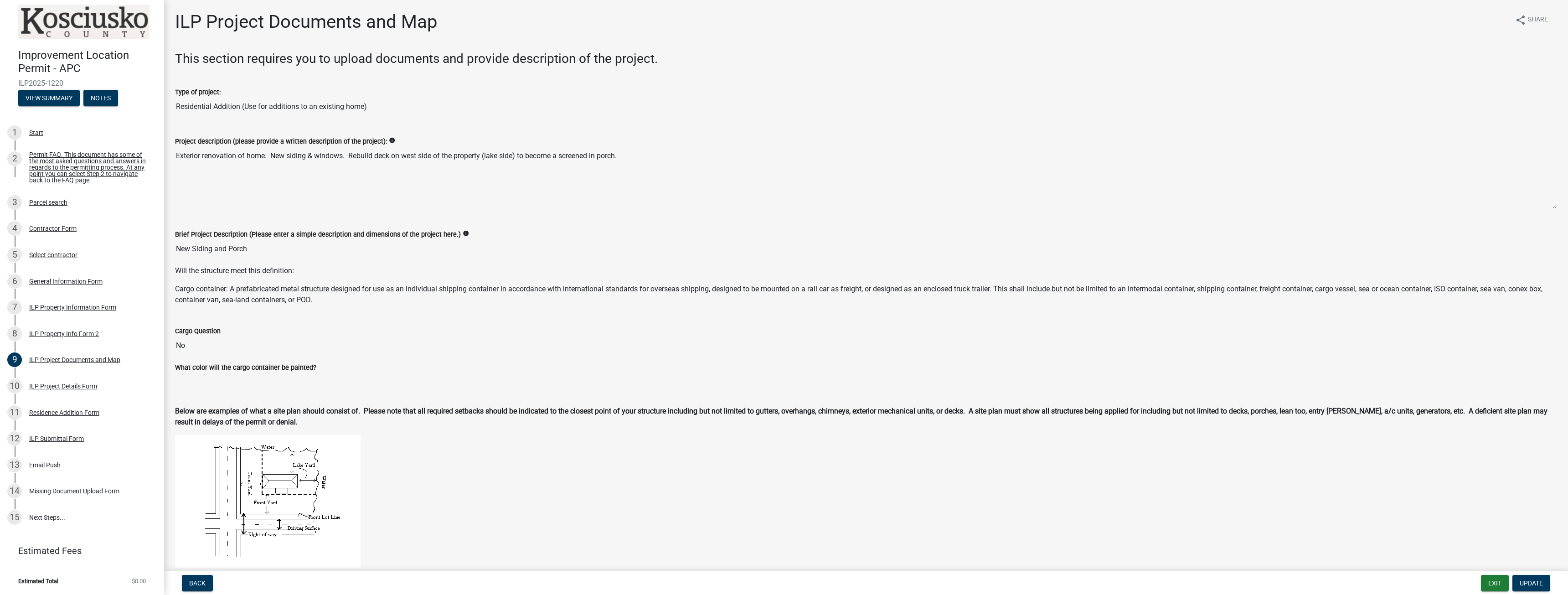
click at [172, 157] on div "Project description (please provide a written description of the project): info…" at bounding box center [866, 169] width 1396 height 93
click at [70, 492] on div "Missing Document Upload Form" at bounding box center [75, 491] width 91 height 6
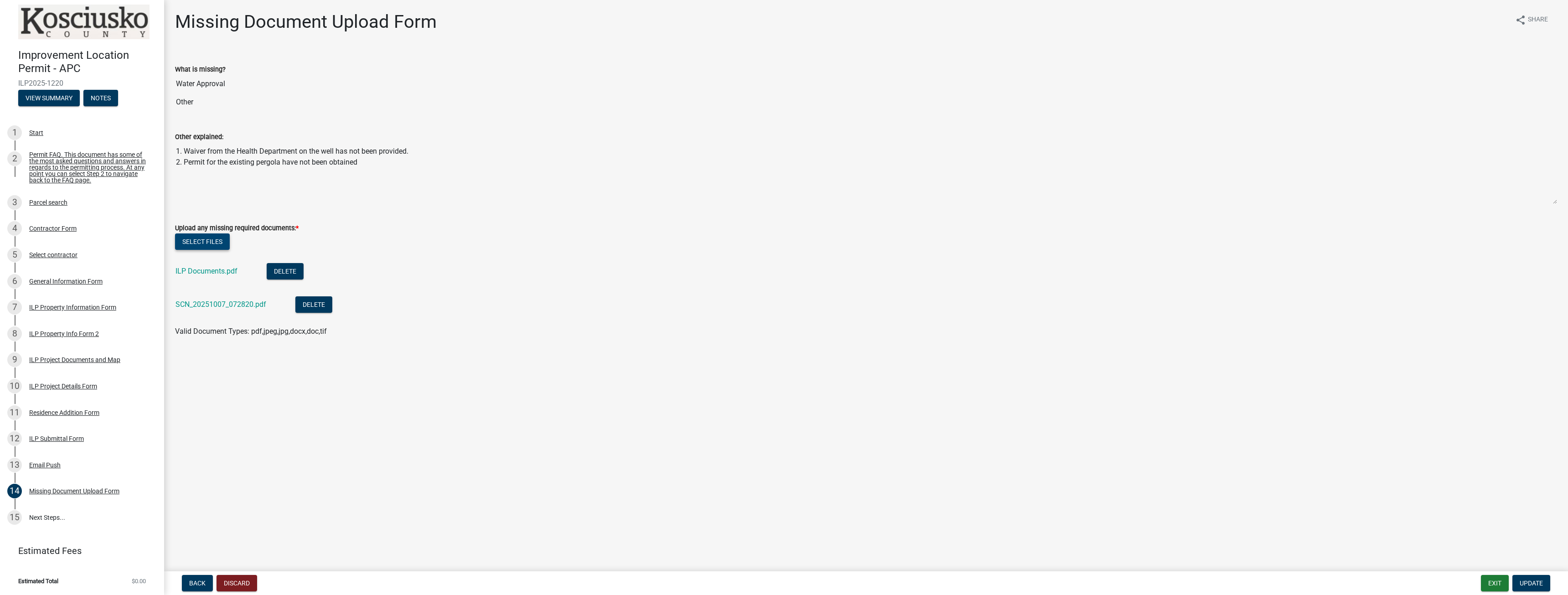
click at [218, 241] on button "Select files" at bounding box center [202, 241] width 55 height 16
click at [1538, 580] on span "Update" at bounding box center [1532, 583] width 23 height 7
